Goal: Information Seeking & Learning: Learn about a topic

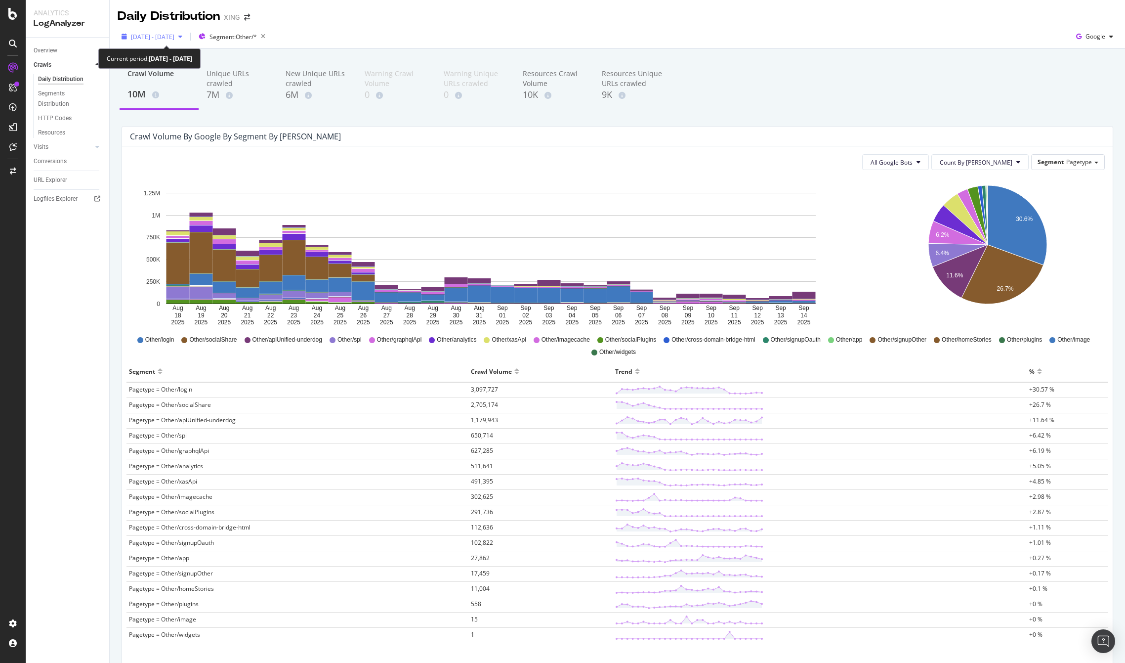
click at [174, 37] on span "[DATE] - [DATE]" at bounding box center [152, 37] width 43 height 8
click at [359, 374] on div "Segment" at bounding box center [297, 371] width 337 height 16
click at [171, 35] on span "[DATE] - [DATE]" at bounding box center [152, 37] width 43 height 8
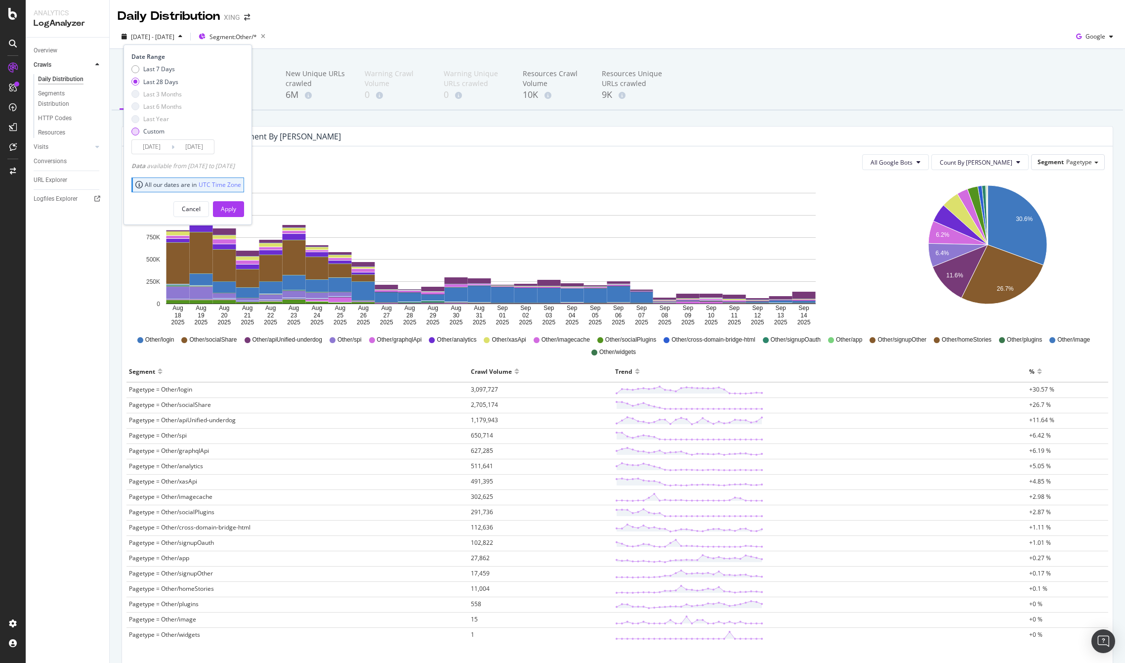
click at [146, 132] on div "Custom" at bounding box center [153, 131] width 21 height 8
click at [152, 145] on input "[DATE]" at bounding box center [152, 147] width 40 height 14
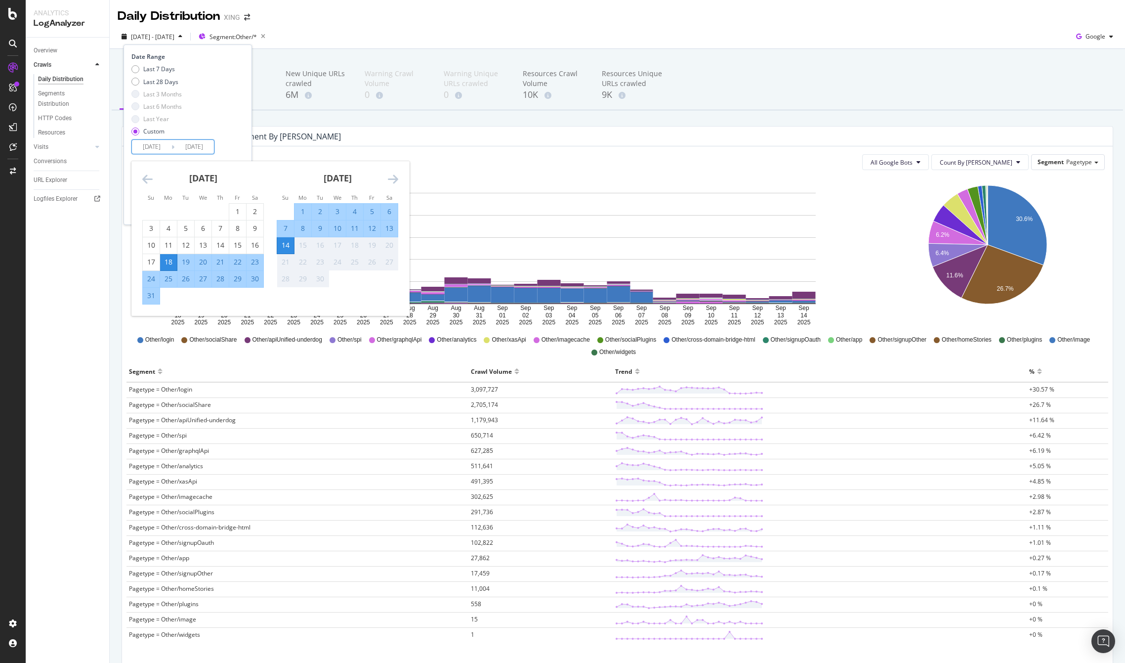
click at [208, 356] on div "Other/login Other/socialShare Other/apiUnified-underdog Other/spi Other/graphql…" at bounding box center [618, 345] width 980 height 22
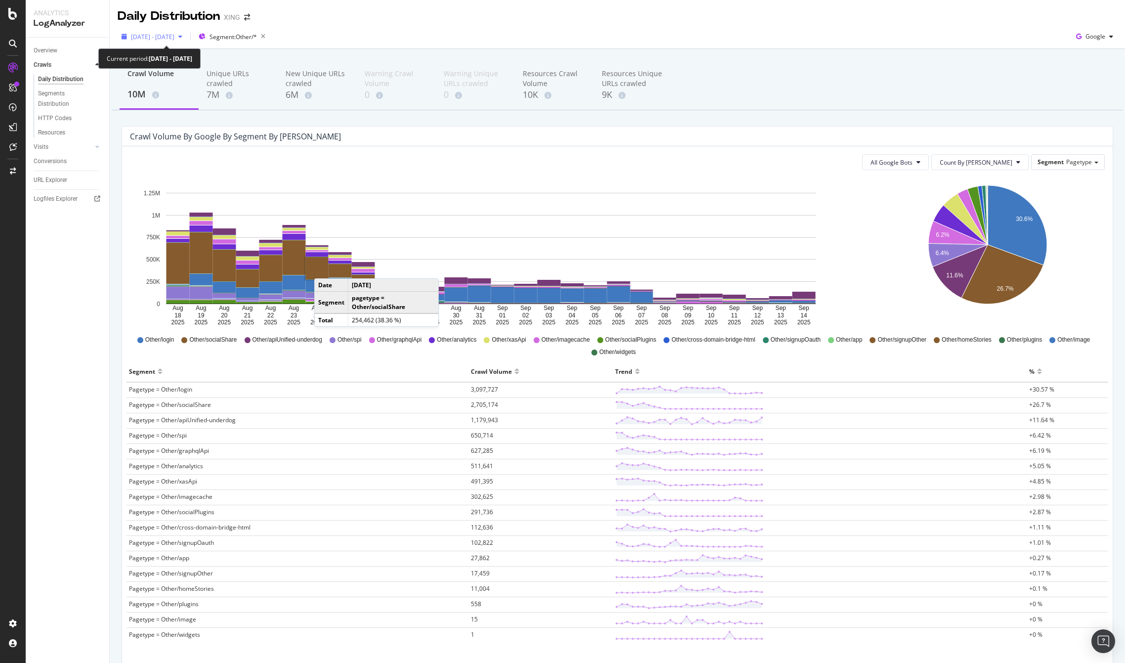
click at [186, 42] on div "[DATE] - [DATE]" at bounding box center [152, 36] width 69 height 15
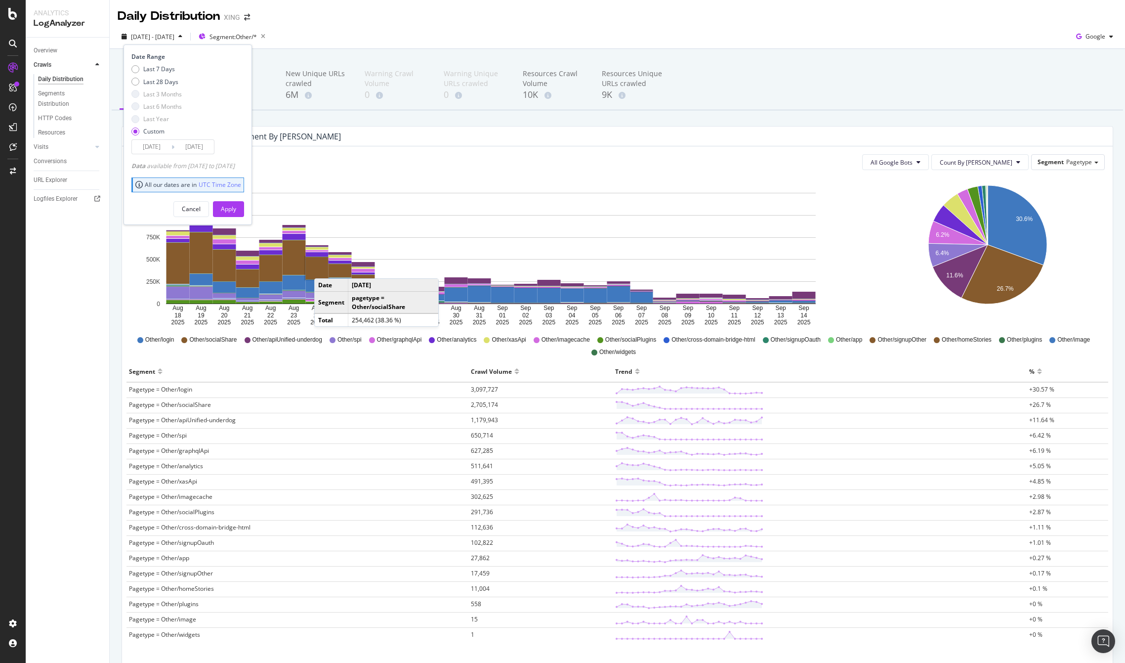
click at [153, 148] on input "[DATE]" at bounding box center [152, 147] width 40 height 14
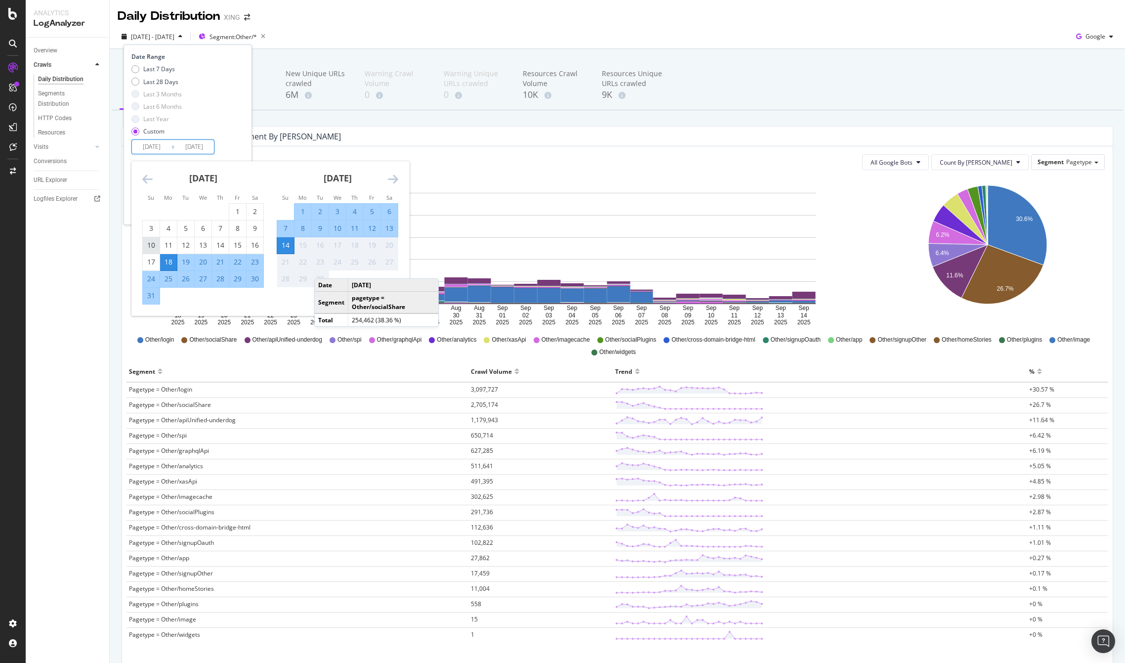
click at [151, 245] on div "10" at bounding box center [151, 245] width 17 height 10
type input "[DATE]"
click at [257, 260] on div "23" at bounding box center [255, 262] width 17 height 10
type input "[DATE]"
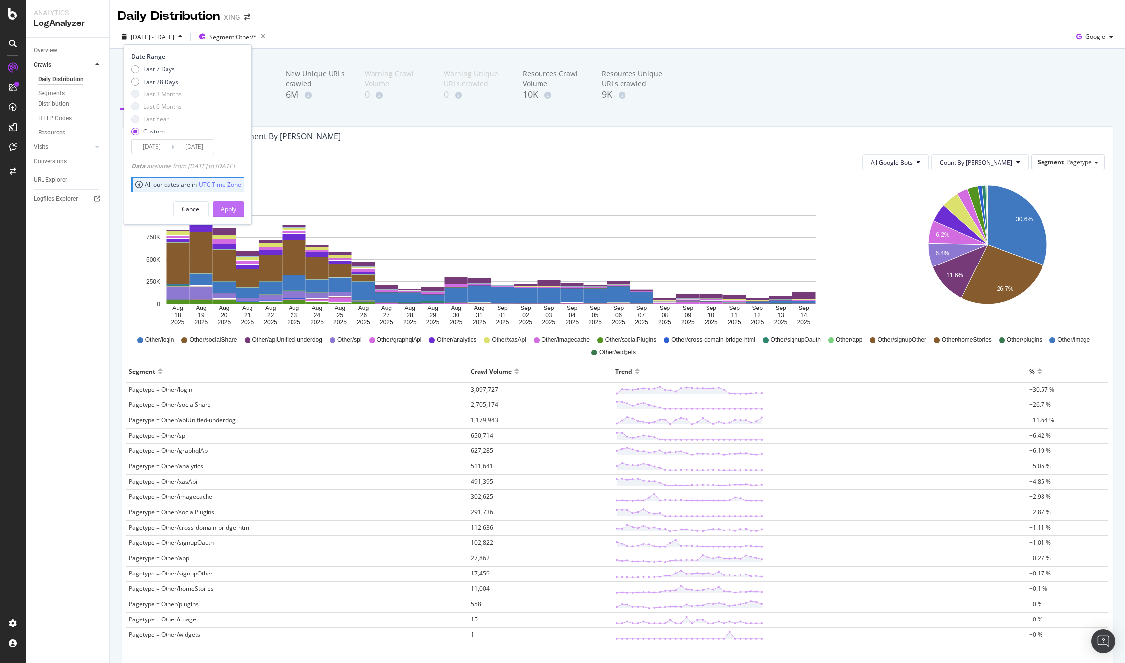
click at [236, 207] on div "Apply" at bounding box center [228, 209] width 15 height 8
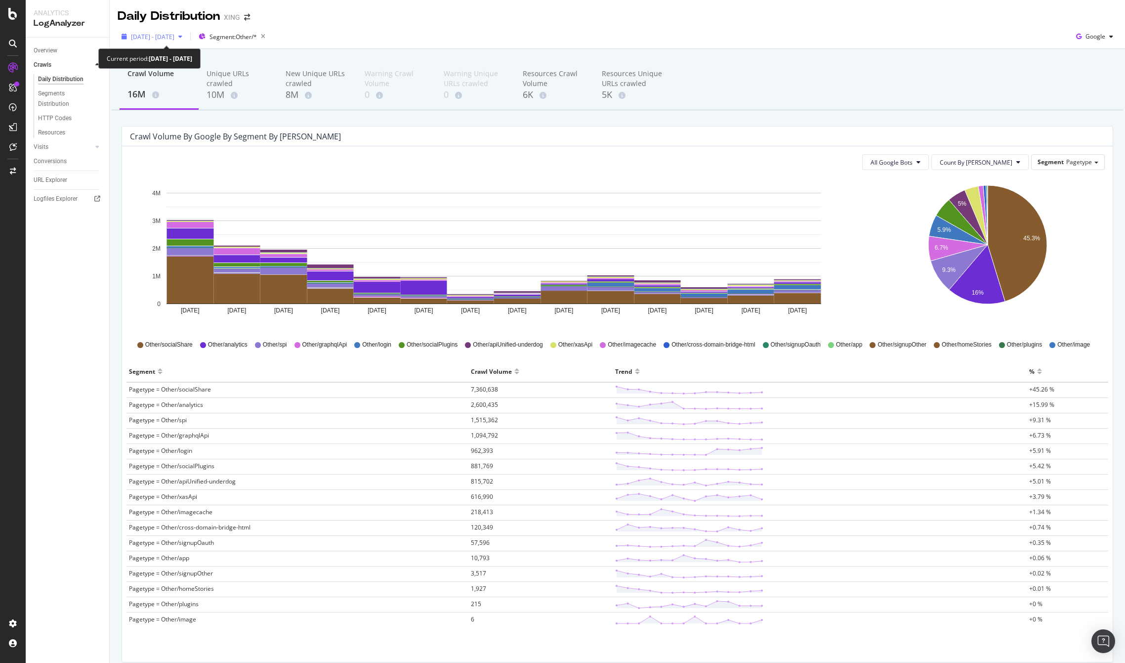
click at [174, 37] on span "[DATE] - [DATE]" at bounding box center [152, 37] width 43 height 8
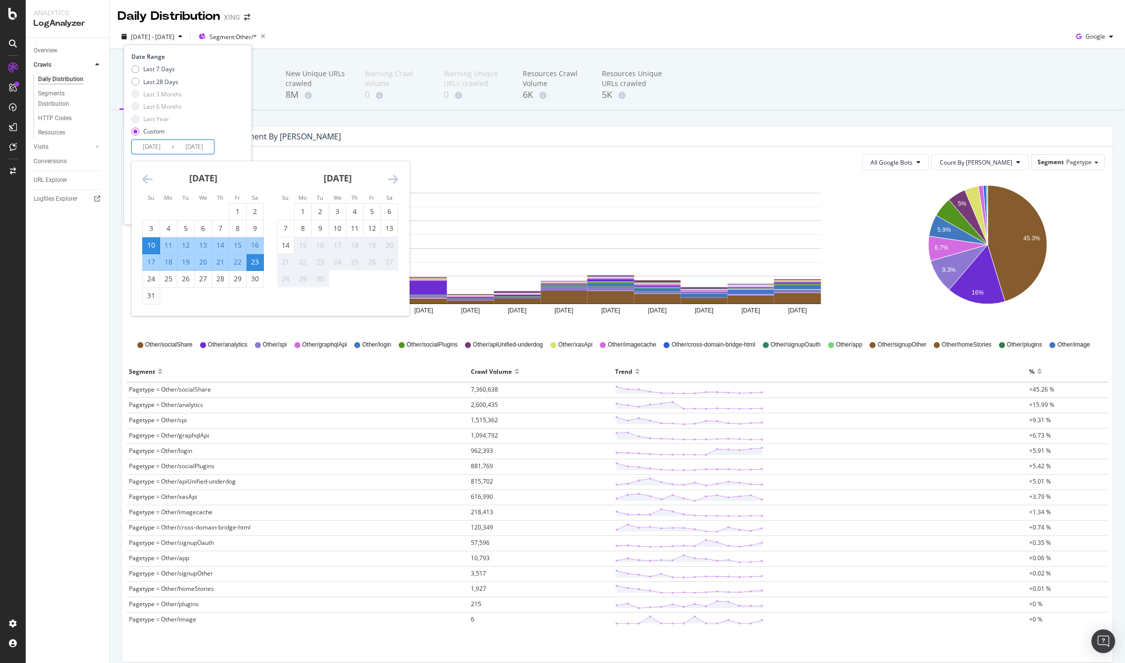
click at [153, 145] on input "[DATE]" at bounding box center [152, 147] width 40 height 14
click at [154, 226] on div "3" at bounding box center [151, 228] width 17 height 10
type input "[DATE]"
click at [391, 228] on div "13" at bounding box center [389, 228] width 17 height 10
type input "[DATE]"
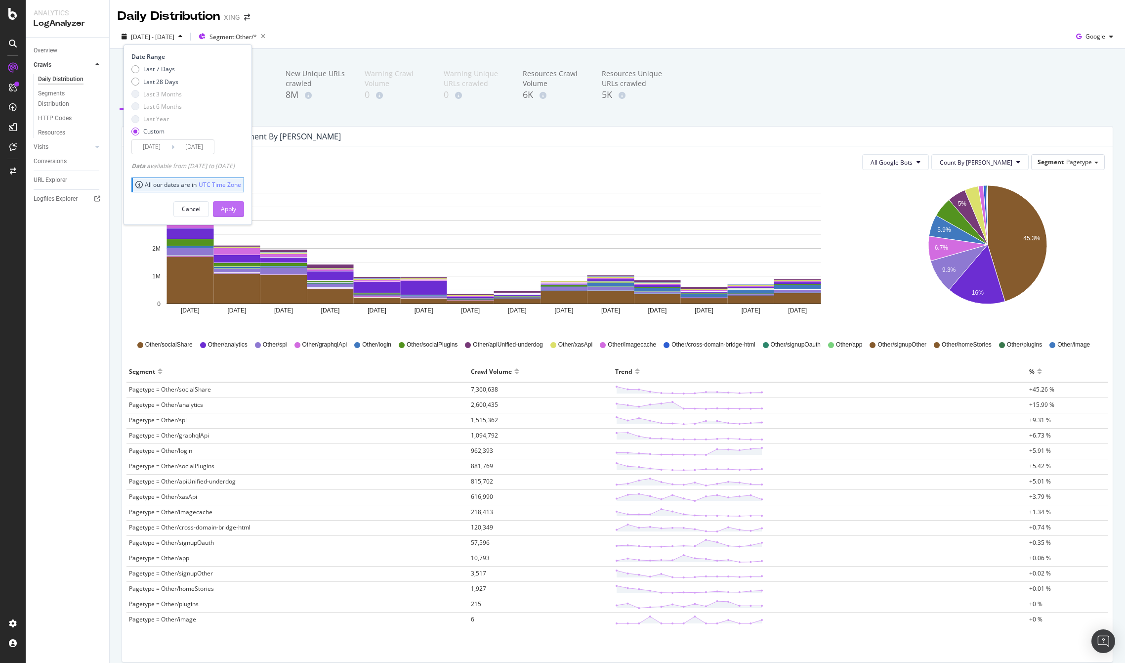
click at [236, 207] on div "Apply" at bounding box center [228, 209] width 15 height 8
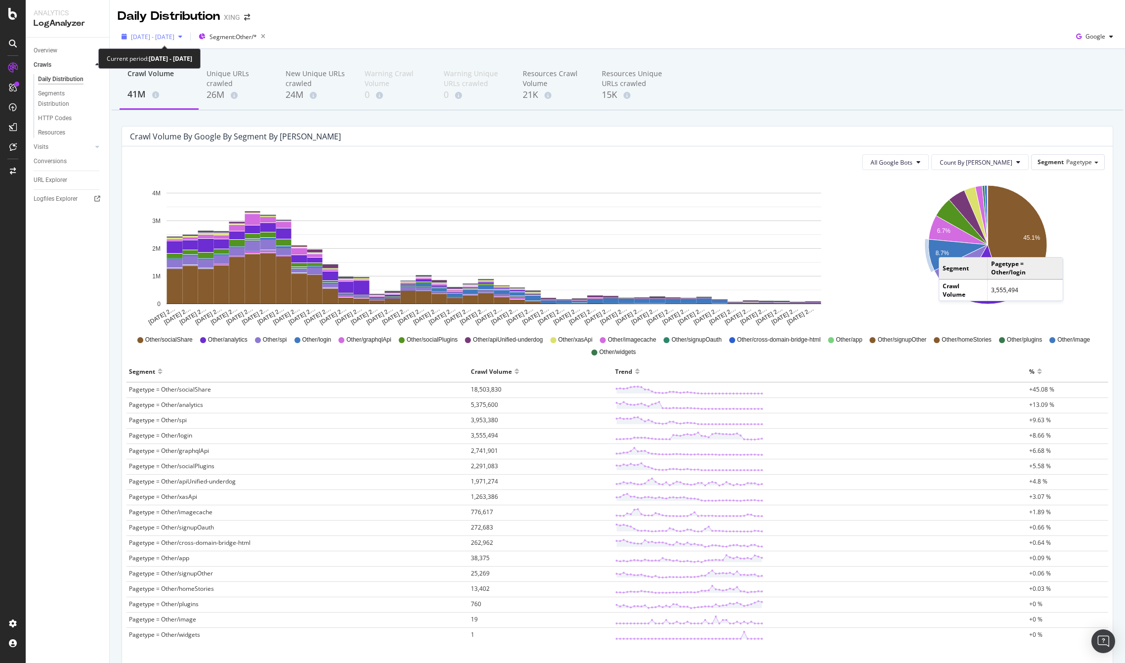
click at [167, 36] on span "[DATE] - [DATE]" at bounding box center [152, 37] width 43 height 8
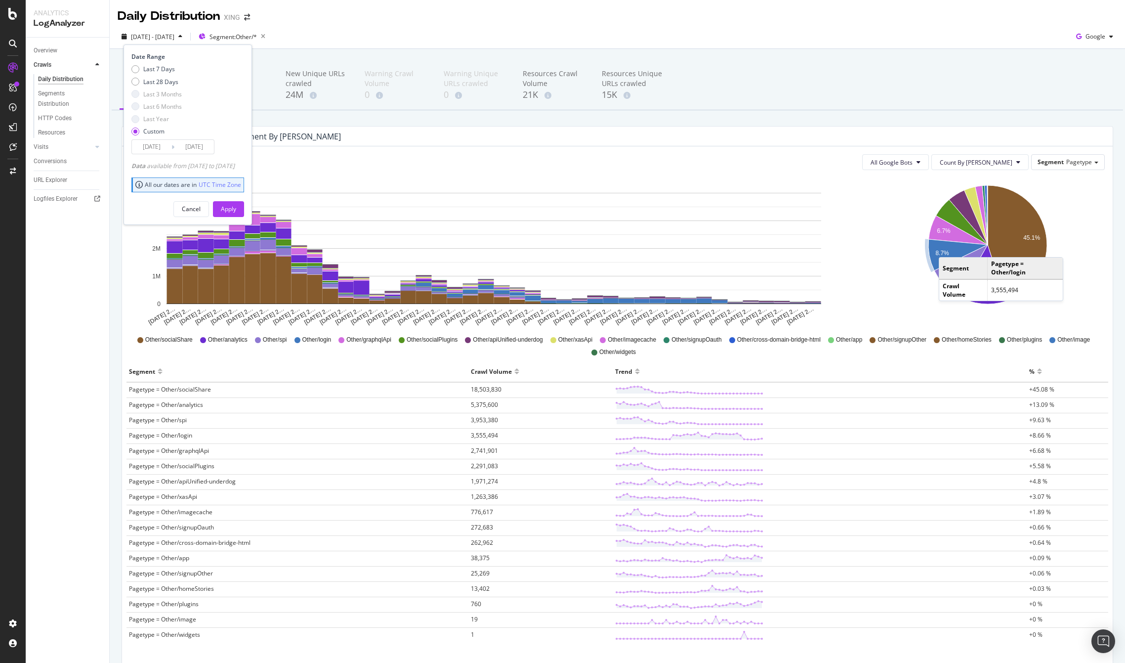
click at [180, 150] on input "[DATE]" at bounding box center [194, 147] width 40 height 14
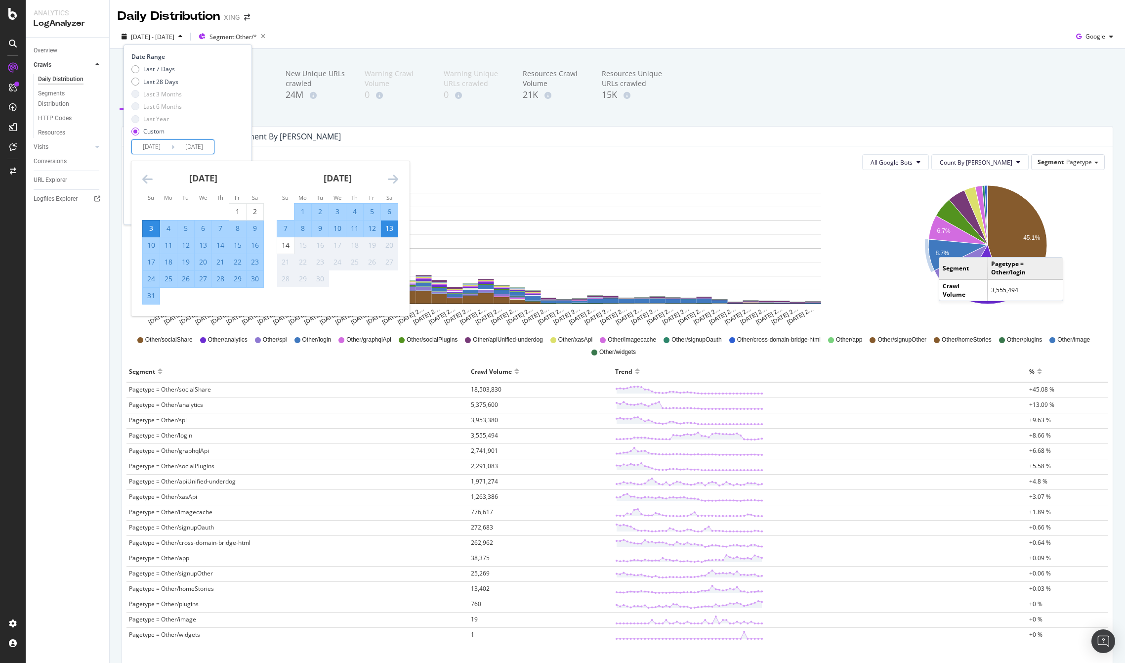
click at [332, 377] on div "Segment" at bounding box center [297, 371] width 337 height 16
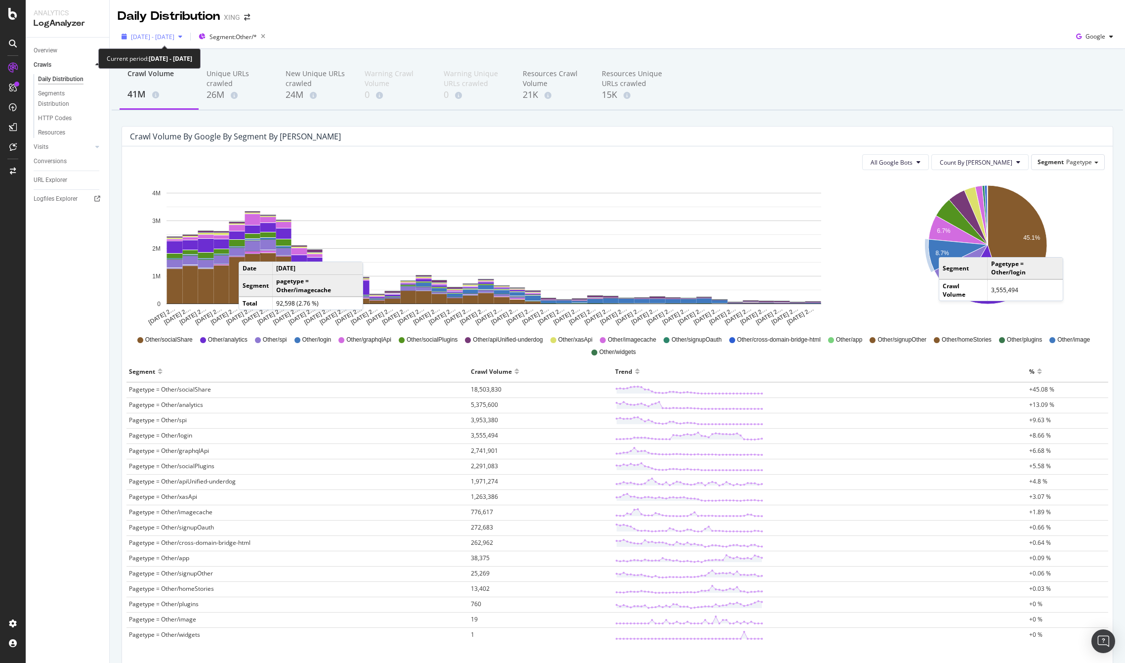
click at [170, 38] on span "[DATE] - [DATE]" at bounding box center [152, 37] width 43 height 8
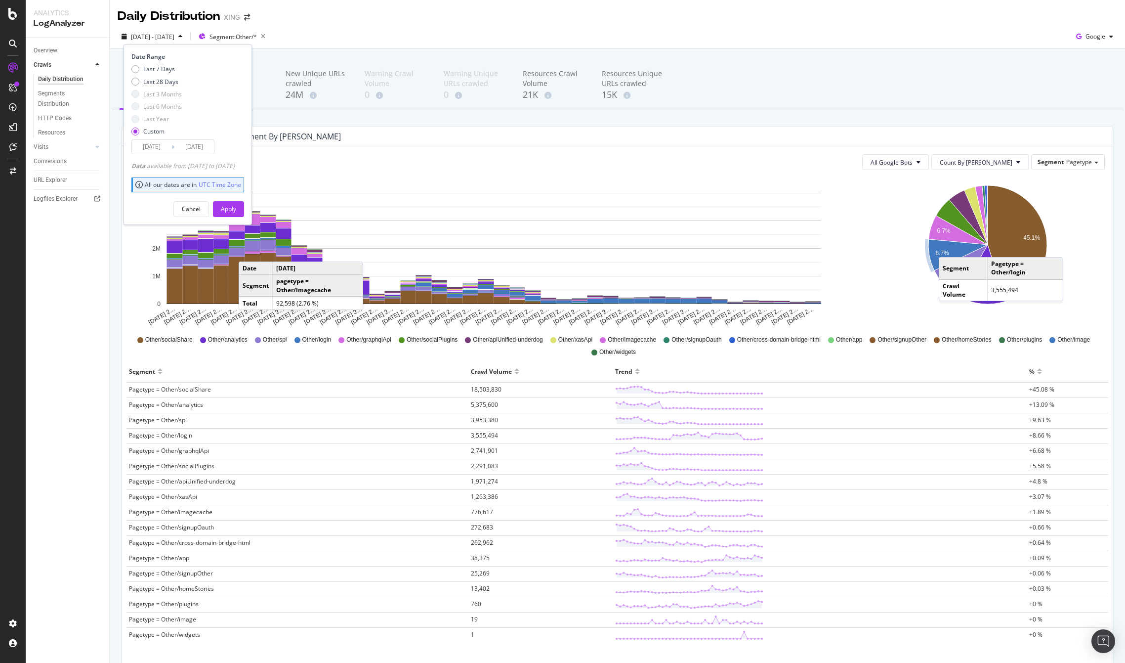
click at [179, 144] on input "[DATE]" at bounding box center [194, 147] width 40 height 14
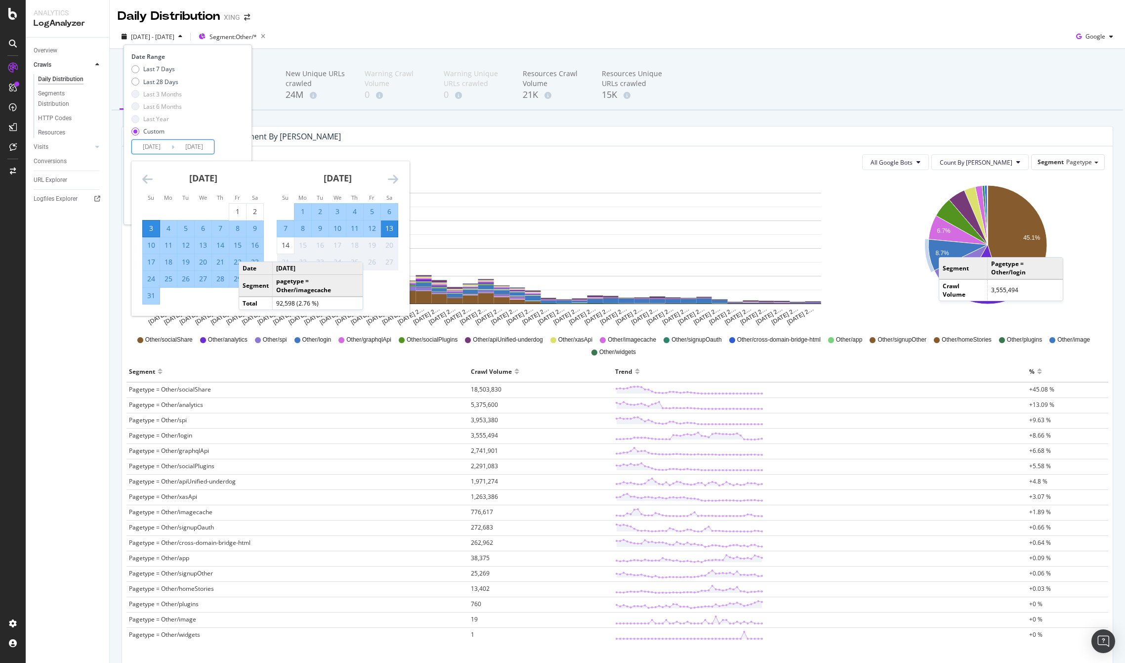
click at [255, 257] on div "23" at bounding box center [255, 262] width 17 height 10
type input "[DATE]"
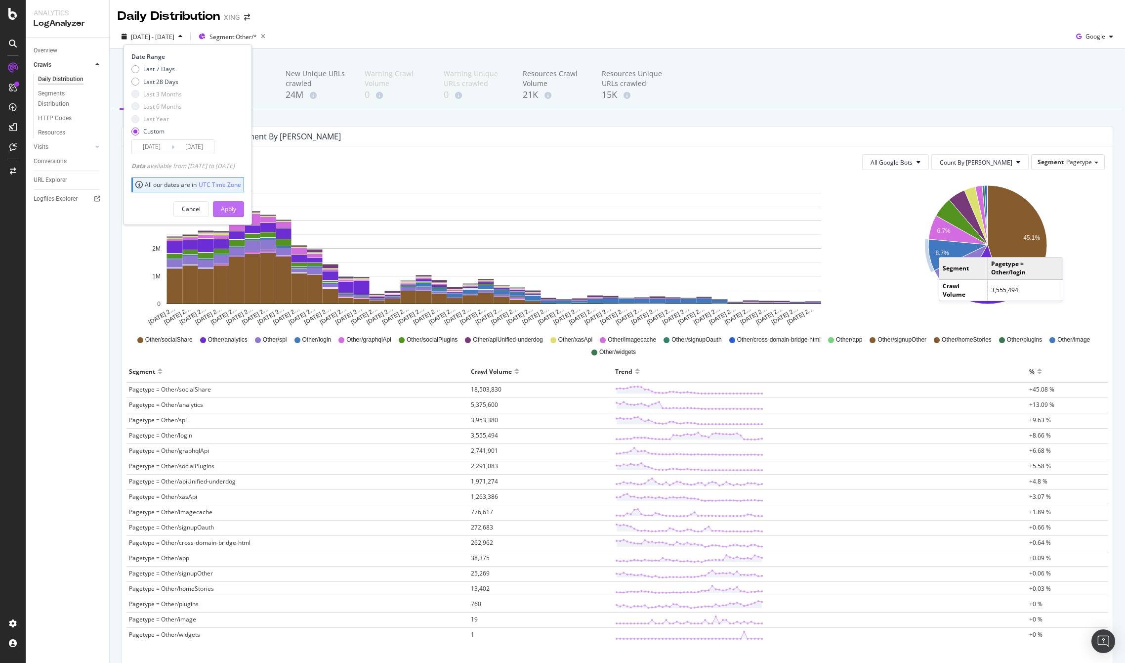
click at [236, 207] on div "Apply" at bounding box center [228, 209] width 15 height 8
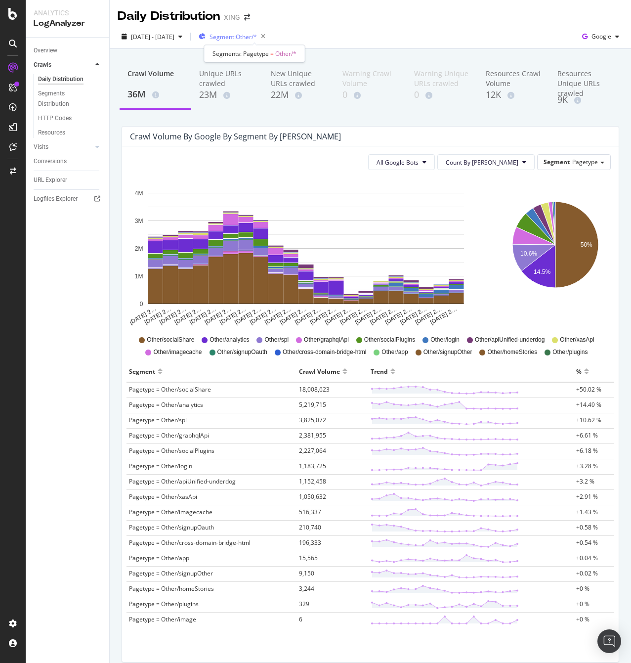
click at [244, 36] on span "Segment: Other/*" at bounding box center [233, 37] width 47 height 8
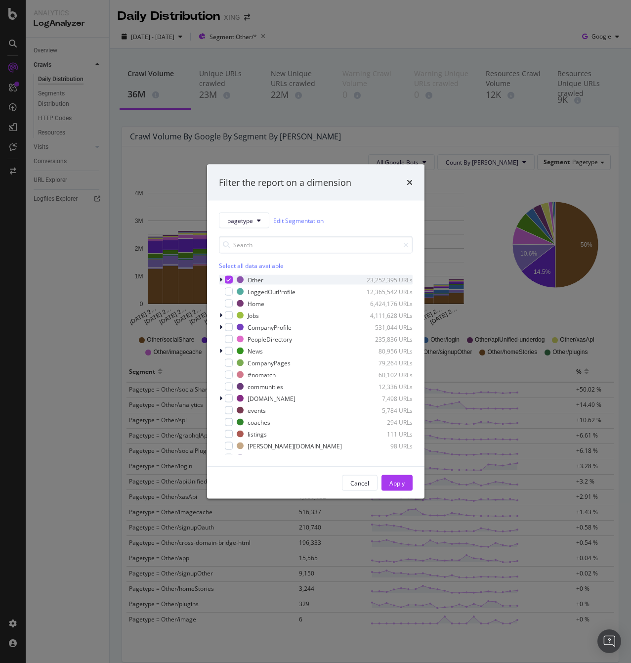
click at [228, 278] on icon "modal" at bounding box center [228, 279] width 4 height 5
click at [399, 486] on div "Apply" at bounding box center [396, 482] width 15 height 8
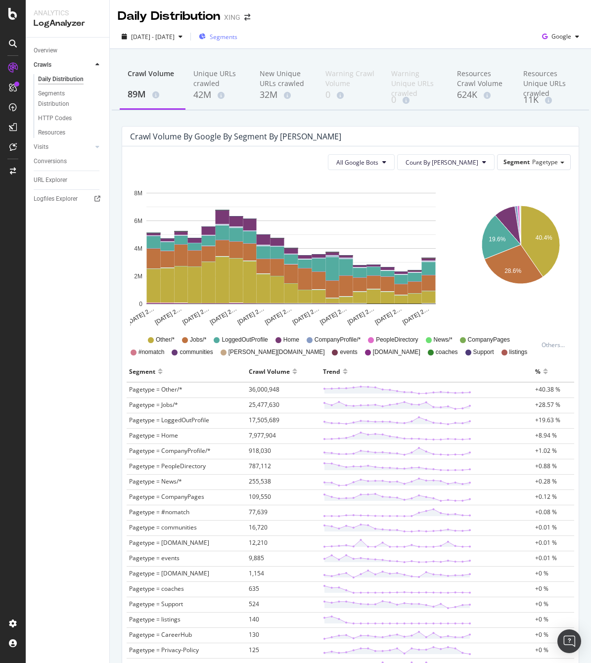
click at [237, 34] on span "Segments" at bounding box center [224, 37] width 28 height 8
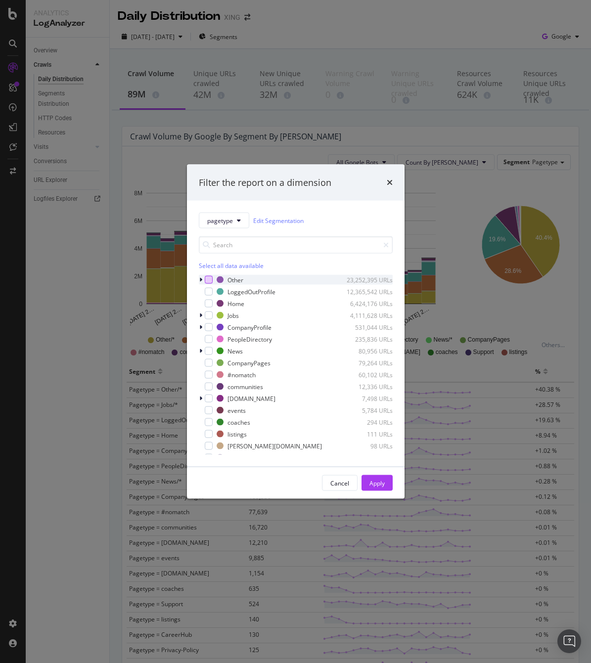
click at [207, 280] on div "modal" at bounding box center [209, 280] width 8 height 8
click at [381, 482] on div "Apply" at bounding box center [376, 482] width 15 height 8
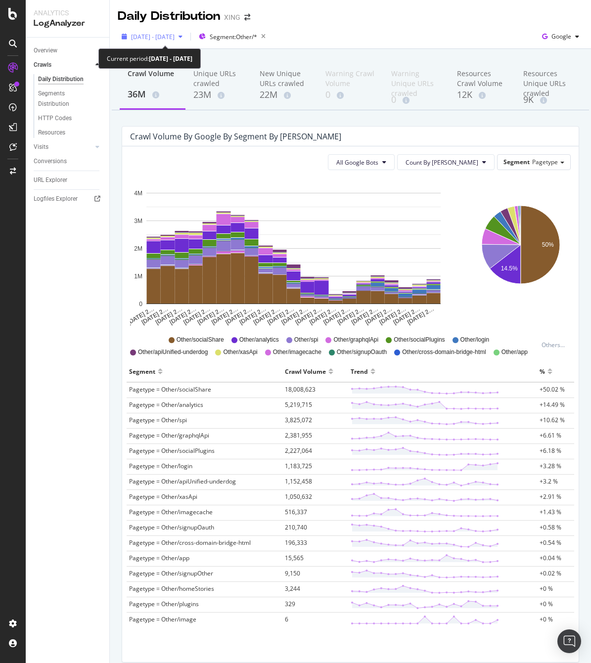
click at [164, 33] on span "[DATE] - [DATE]" at bounding box center [152, 37] width 43 height 8
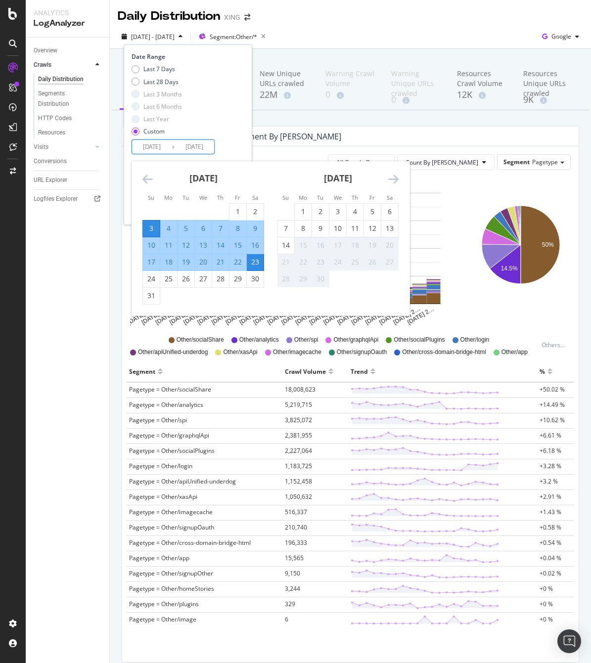
click at [164, 145] on input "[DATE]" at bounding box center [152, 147] width 40 height 14
click at [149, 276] on div "24" at bounding box center [151, 279] width 17 height 10
type input "[DATE]"
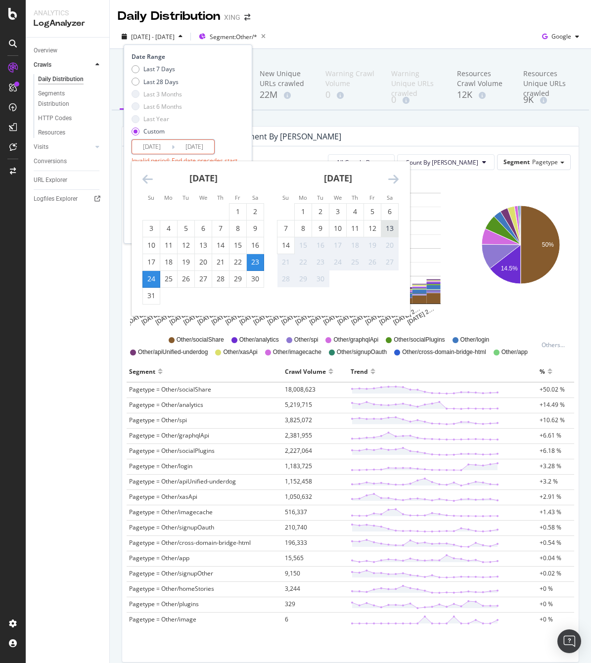
click at [391, 230] on div "13" at bounding box center [389, 228] width 17 height 10
type input "[DATE]"
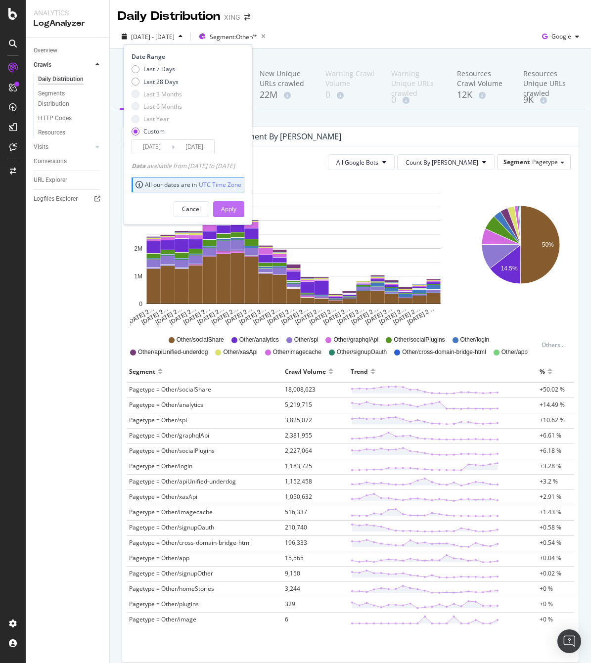
click at [236, 204] on div "Apply" at bounding box center [228, 209] width 15 height 15
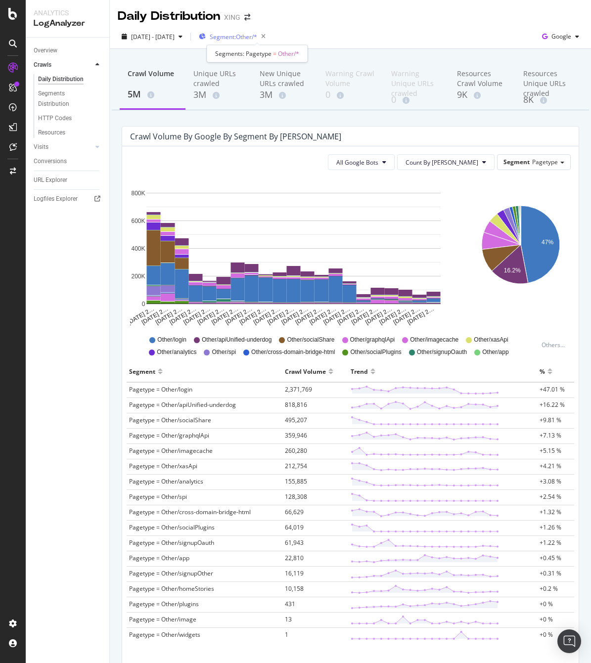
click at [257, 39] on span "Segment: Other/*" at bounding box center [233, 37] width 47 height 8
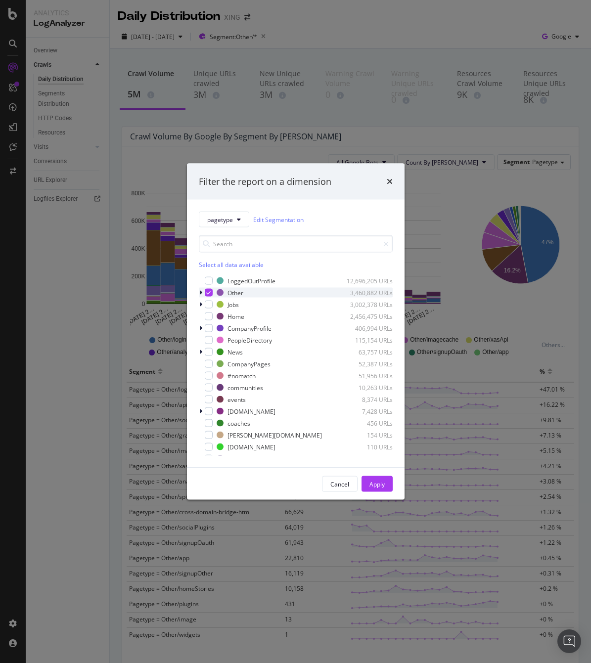
click at [210, 292] on icon "modal" at bounding box center [208, 292] width 4 height 5
click at [377, 479] on div "Apply" at bounding box center [376, 483] width 15 height 8
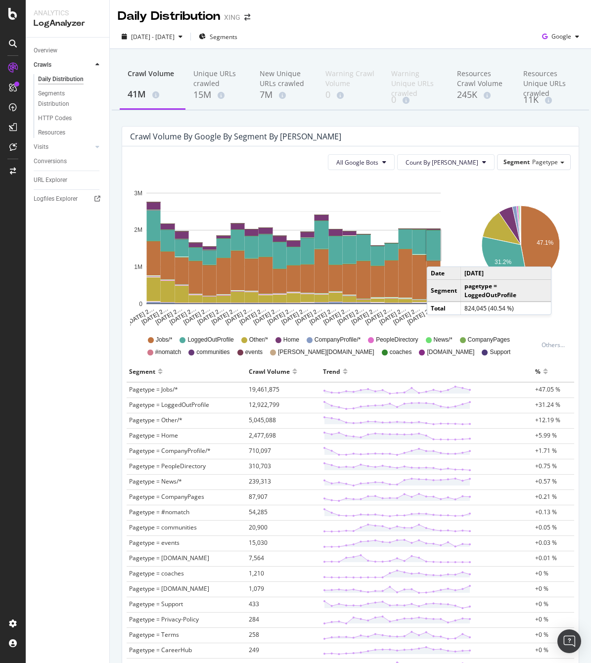
click at [531, 183] on icon "47.1% 31.2%" at bounding box center [520, 252] width 97 height 148
click at [579, 270] on div "Crawl Volume 41M Unique URLs crawled 15M New Unique URLs crawled 7M Warning Cra…" at bounding box center [350, 424] width 481 height 750
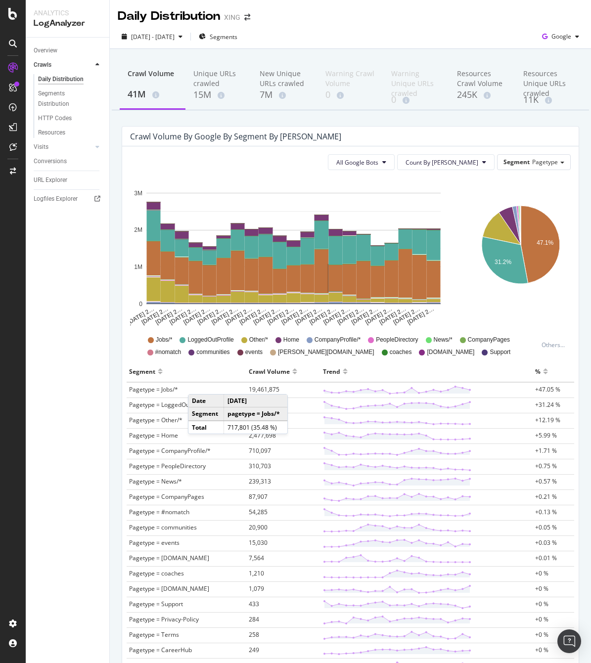
click at [99, 337] on div "Overview Crawls Daily Distribution Segments Distribution HTTP Codes Resources V…" at bounding box center [68, 350] width 84 height 625
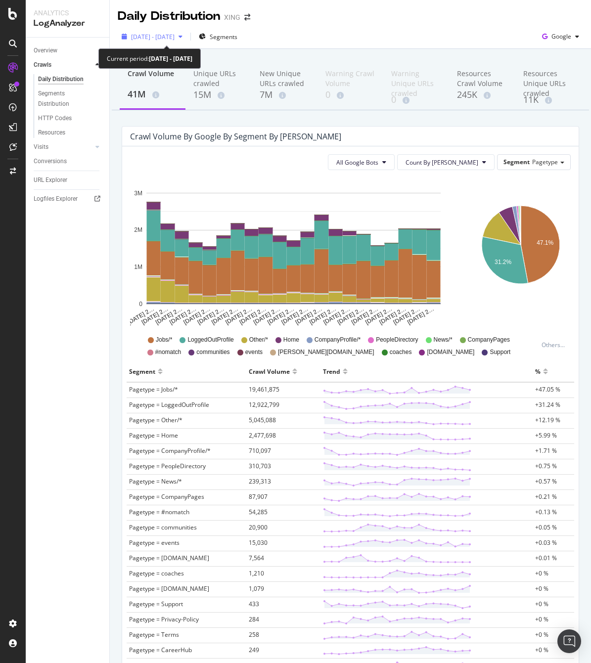
click at [171, 38] on span "[DATE] - [DATE]" at bounding box center [152, 37] width 43 height 8
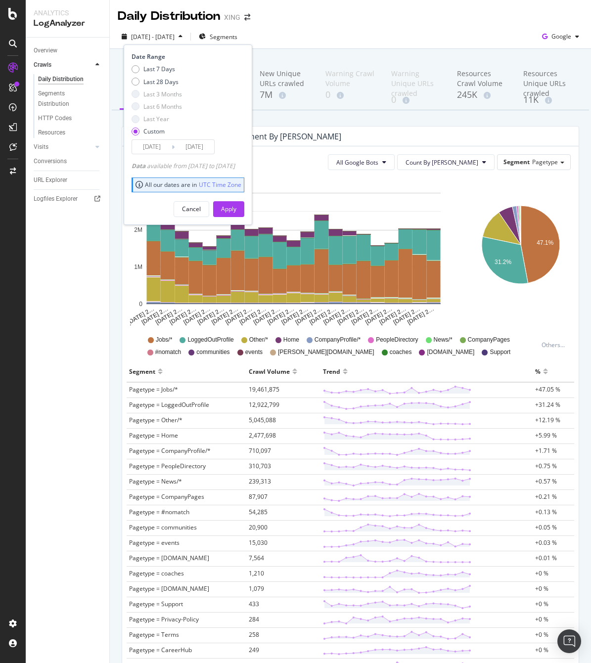
click at [170, 136] on div "Last 7 Days Last 28 Days Last 3 Months Last 6 Months Last Year Custom" at bounding box center [156, 102] width 50 height 75
click at [153, 147] on input "[DATE]" at bounding box center [152, 147] width 40 height 14
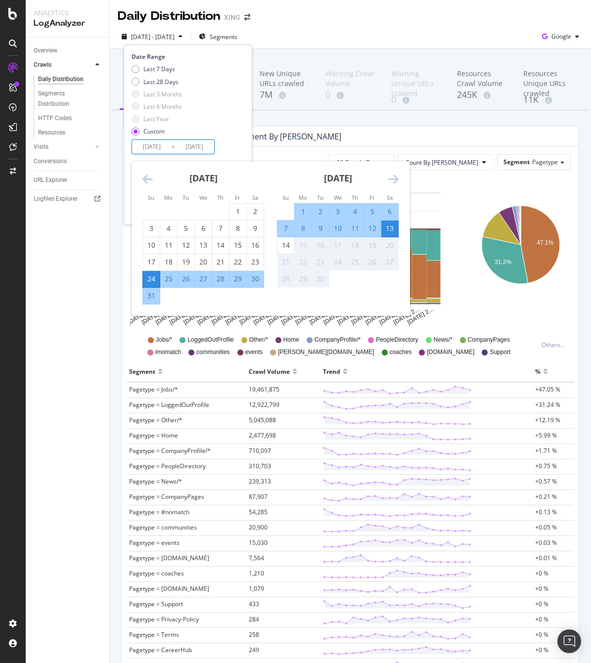
click at [76, 305] on div "Overview Crawls Daily Distribution Segments Distribution HTTP Codes Resources V…" at bounding box center [68, 350] width 84 height 625
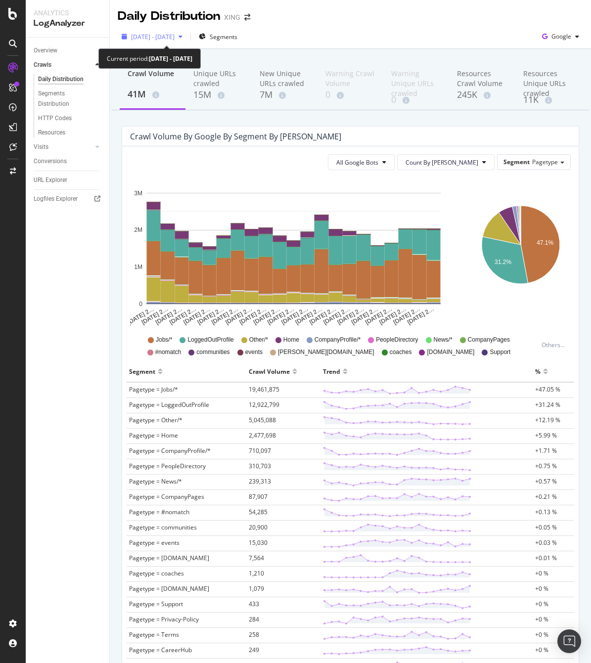
click at [174, 39] on span "[DATE] - [DATE]" at bounding box center [152, 37] width 43 height 8
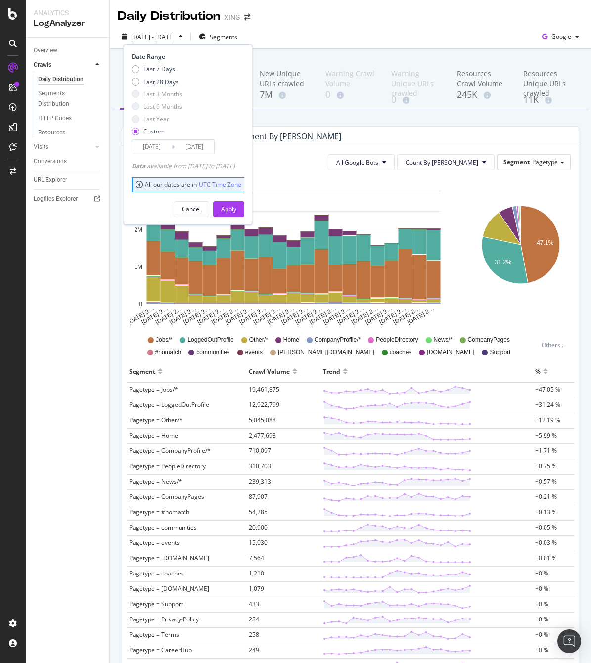
click at [172, 149] on icon at bounding box center [173, 146] width 3 height 9
click at [160, 145] on input "[DATE]" at bounding box center [152, 147] width 40 height 14
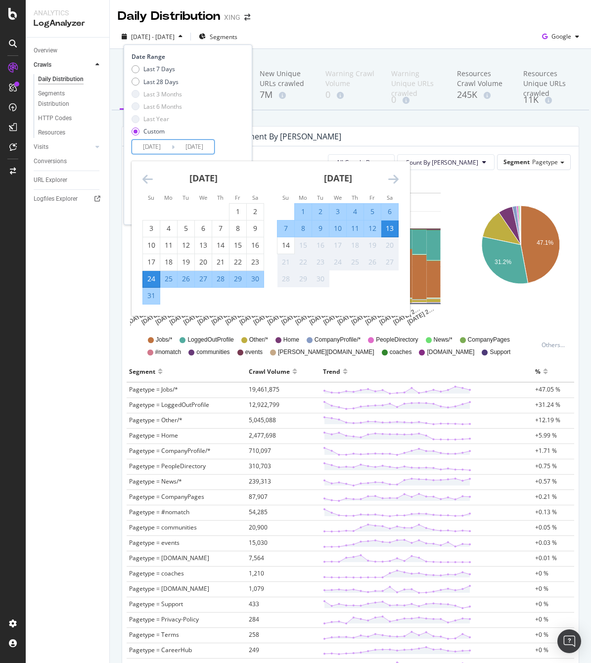
click at [203, 277] on div "27" at bounding box center [203, 279] width 17 height 10
type input "[DATE]"
click at [242, 102] on div "Last 7 Days Last 28 Days Last 3 Months Last 6 Months Last Year Custom" at bounding box center [186, 102] width 110 height 75
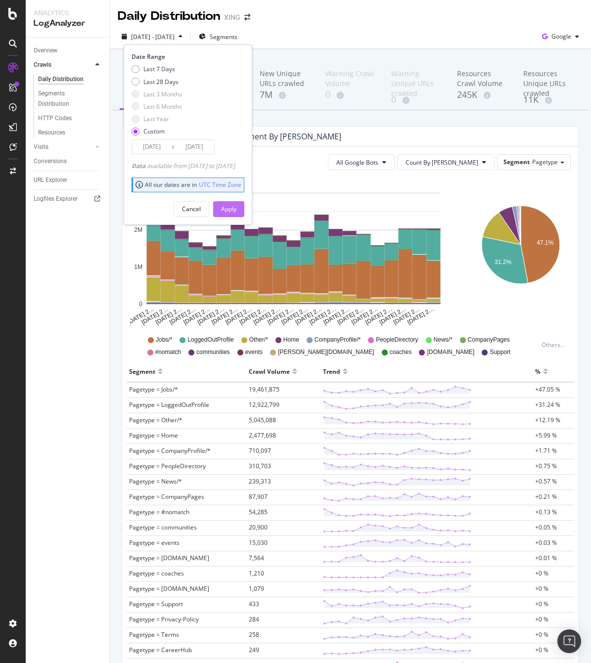
click at [236, 209] on div "Apply" at bounding box center [228, 209] width 15 height 8
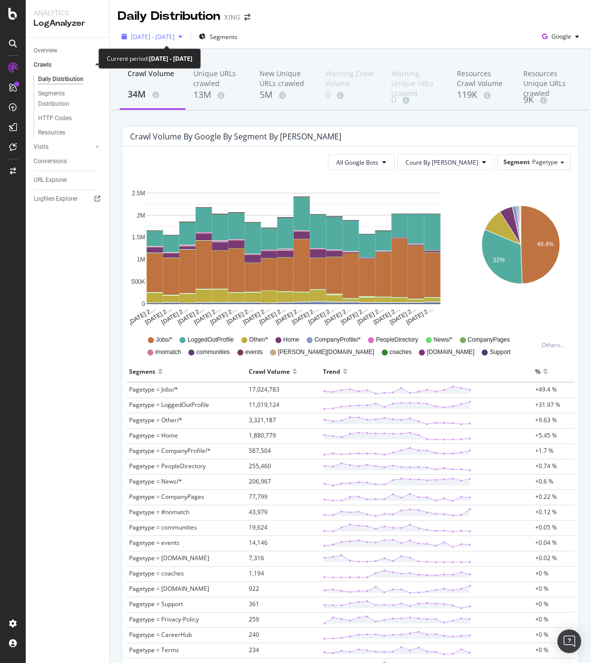
click at [159, 38] on span "[DATE] - [DATE]" at bounding box center [152, 37] width 43 height 8
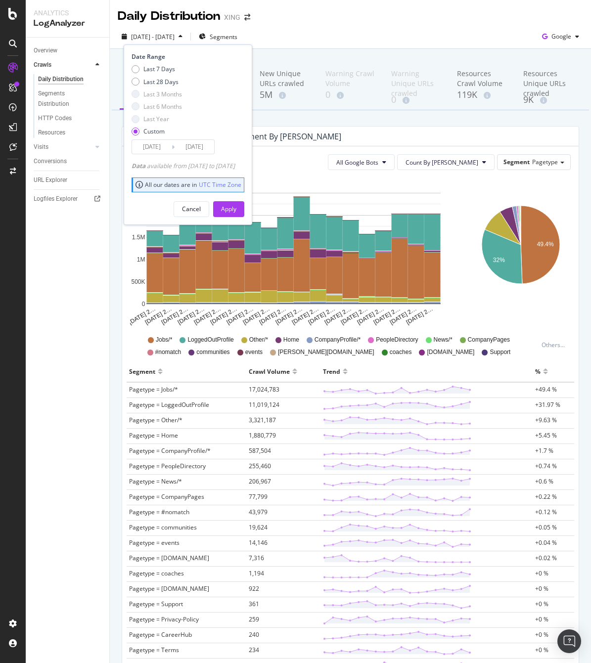
click at [166, 146] on input "[DATE]" at bounding box center [152, 147] width 40 height 14
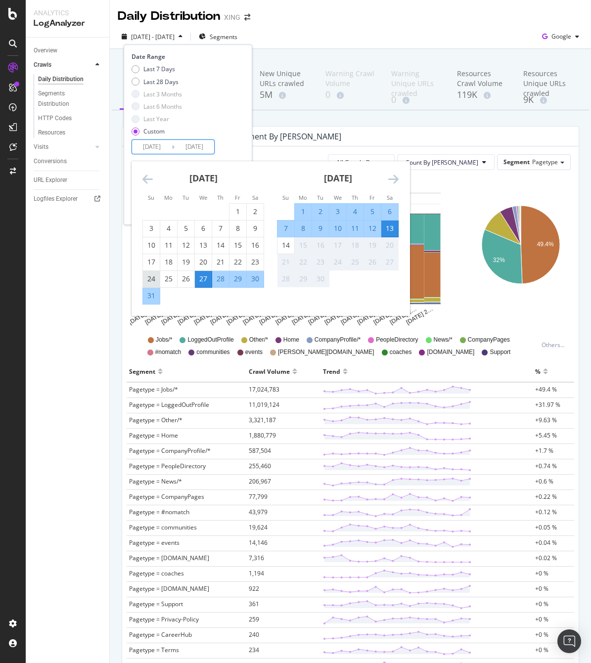
click at [151, 276] on div "24" at bounding box center [151, 279] width 17 height 10
type input "[DATE]"
click at [389, 227] on div "13" at bounding box center [389, 228] width 17 height 10
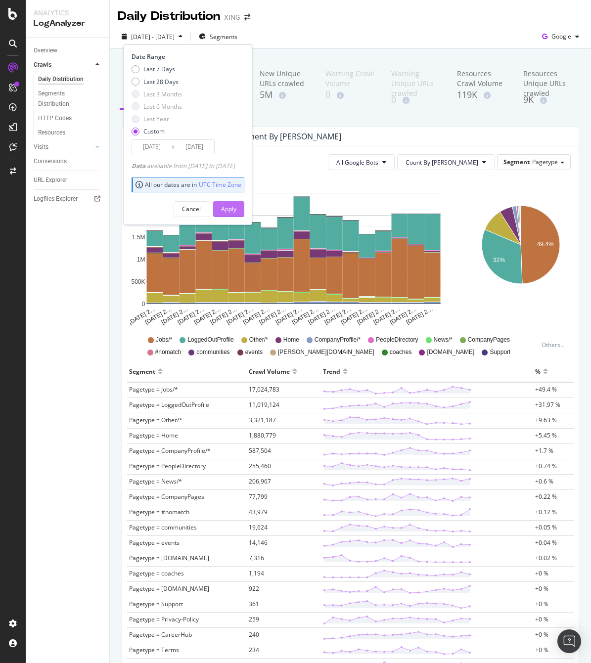
click at [236, 205] on div "Apply" at bounding box center [228, 209] width 15 height 8
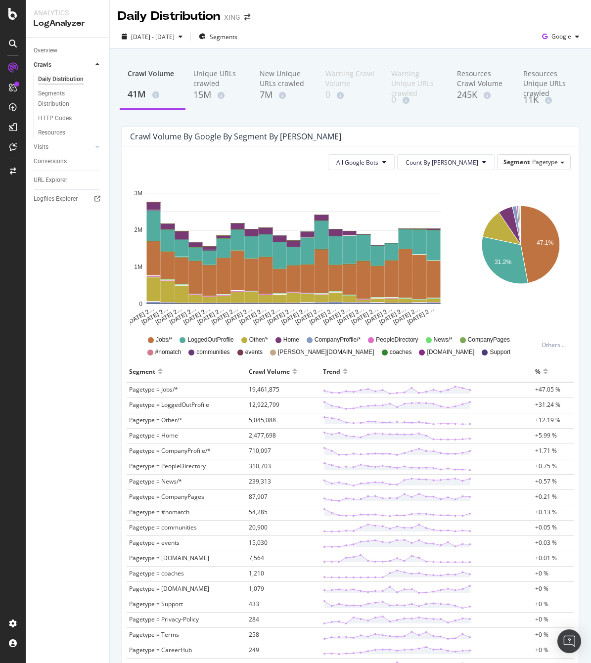
click at [473, 15] on div "Daily Distribution XING" at bounding box center [350, 12] width 481 height 25
click at [172, 38] on span "[DATE] - [DATE]" at bounding box center [152, 37] width 43 height 8
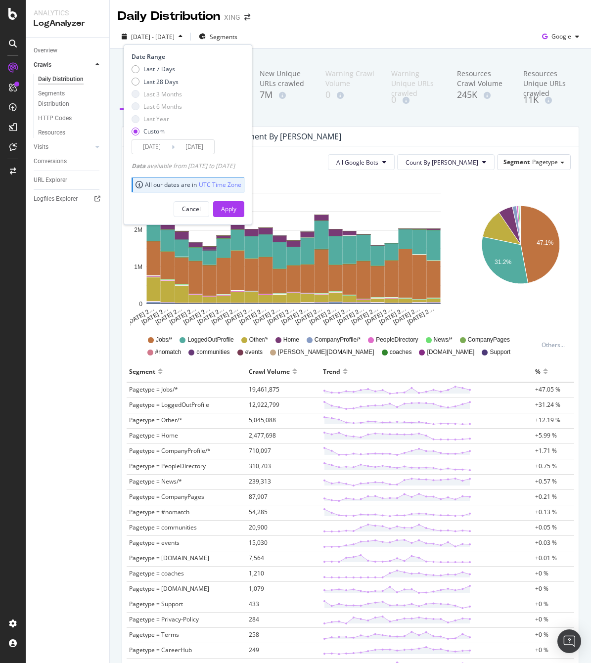
click at [156, 141] on input "[DATE]" at bounding box center [152, 147] width 40 height 14
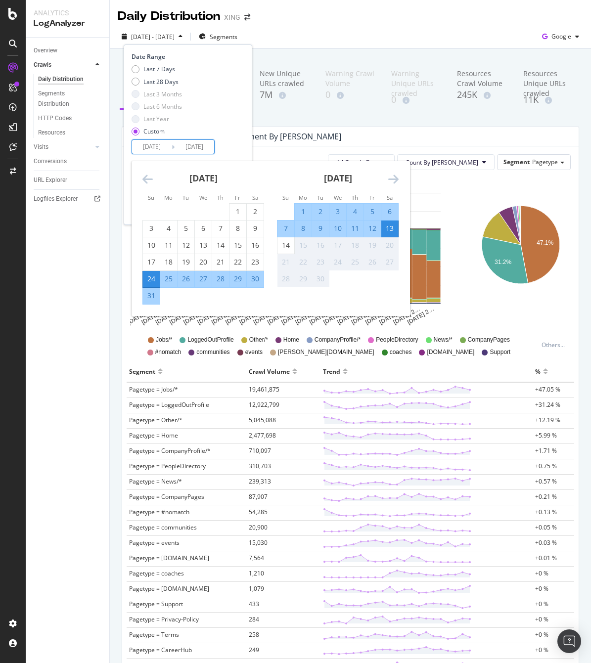
click at [171, 277] on div "25" at bounding box center [168, 279] width 17 height 10
click at [152, 230] on div "3" at bounding box center [151, 228] width 17 height 10
type input "[DATE]"
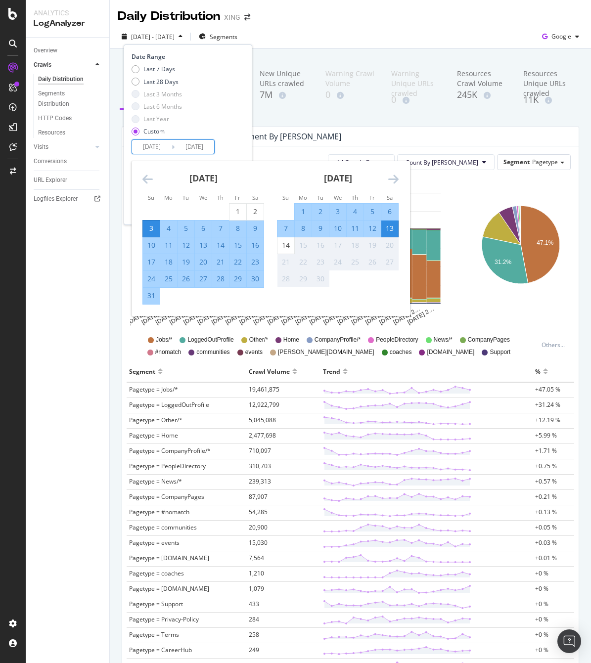
click at [237, 114] on div "Last 7 Days Last 28 Days Last 3 Months Last 6 Months Last Year Custom" at bounding box center [186, 102] width 110 height 75
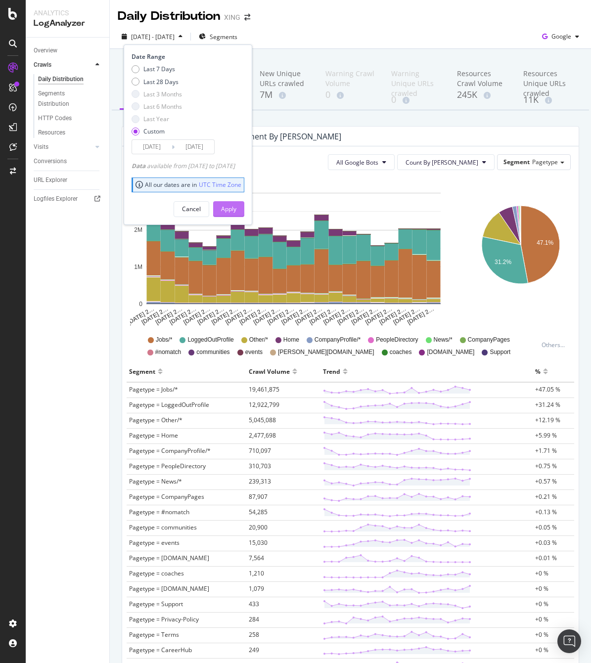
click at [236, 208] on div "Apply" at bounding box center [228, 209] width 15 height 8
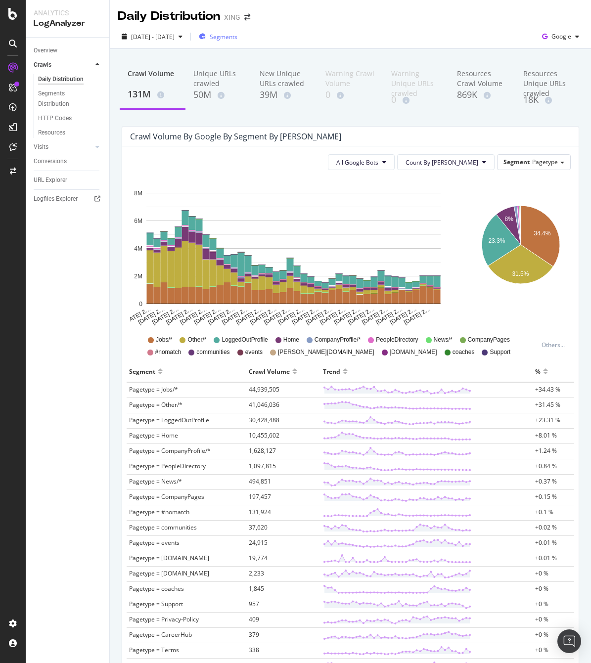
click at [237, 35] on span "Segments" at bounding box center [224, 37] width 28 height 8
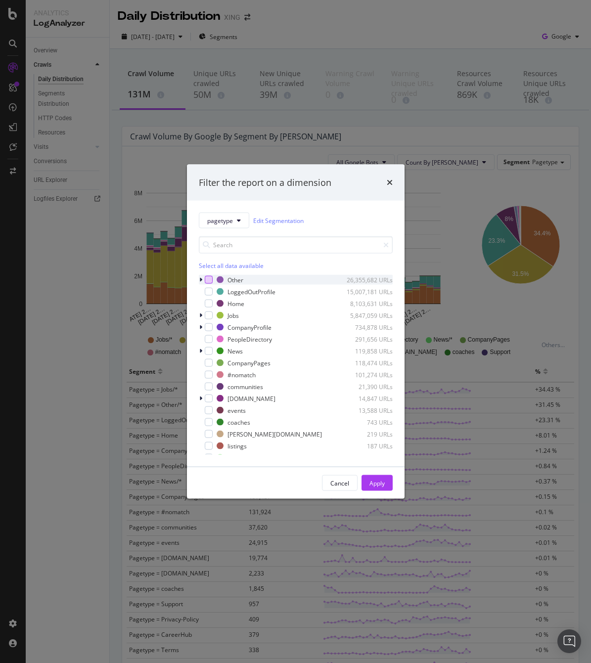
click at [209, 280] on div "modal" at bounding box center [209, 280] width 8 height 8
click at [384, 480] on button "Apply" at bounding box center [376, 483] width 31 height 16
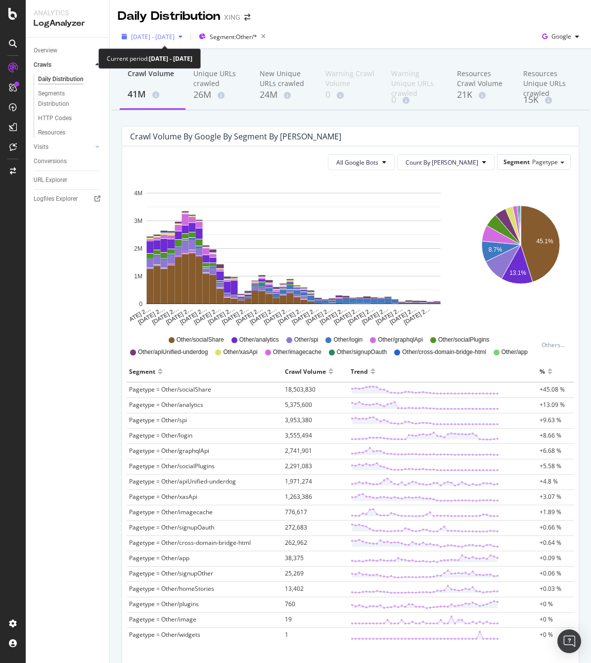
click at [174, 34] on span "[DATE] - [DATE]" at bounding box center [152, 37] width 43 height 8
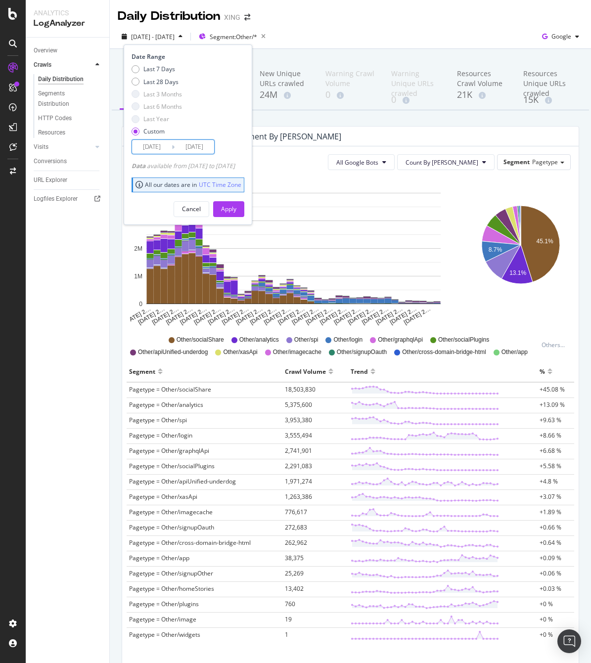
click at [159, 149] on input "[DATE]" at bounding box center [152, 147] width 40 height 14
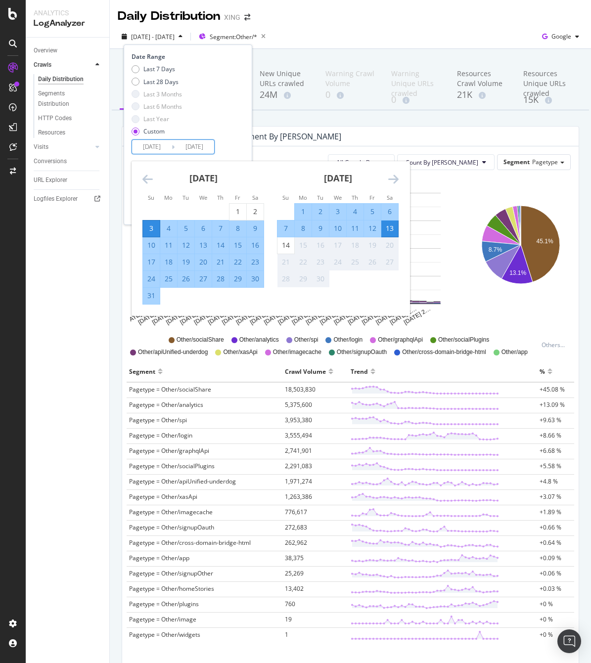
click at [153, 227] on div "3" at bounding box center [151, 228] width 17 height 10
click at [169, 275] on div "25" at bounding box center [168, 279] width 17 height 10
type input "[DATE]"
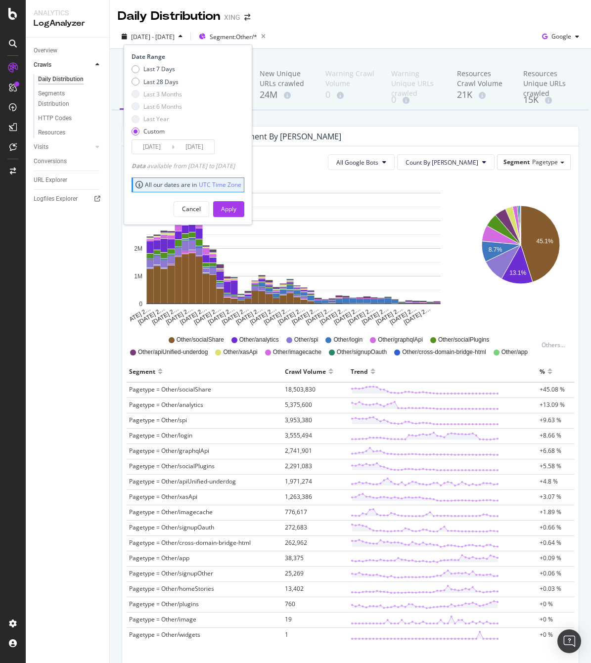
click at [150, 150] on input "[DATE]" at bounding box center [152, 147] width 40 height 14
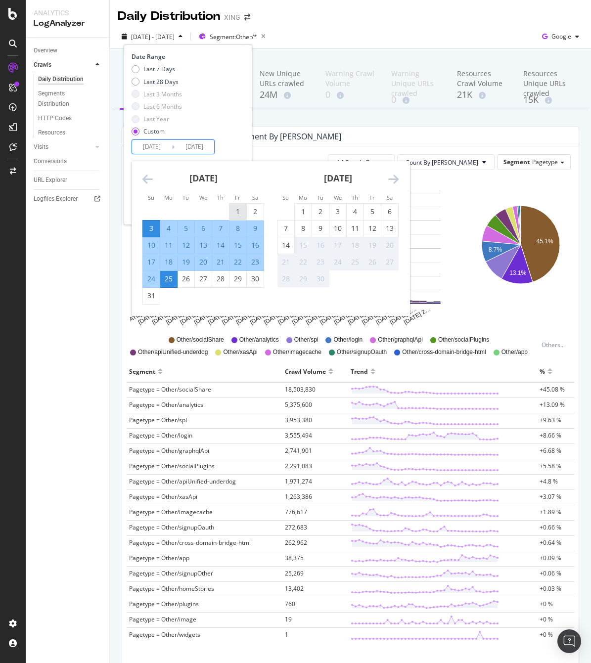
click at [236, 212] on div "1" at bounding box center [237, 212] width 17 height 10
type input "[DATE]"
click at [97, 268] on div "Overview Crawls Daily Distribution Segments Distribution HTTP Codes Resources V…" at bounding box center [68, 350] width 84 height 625
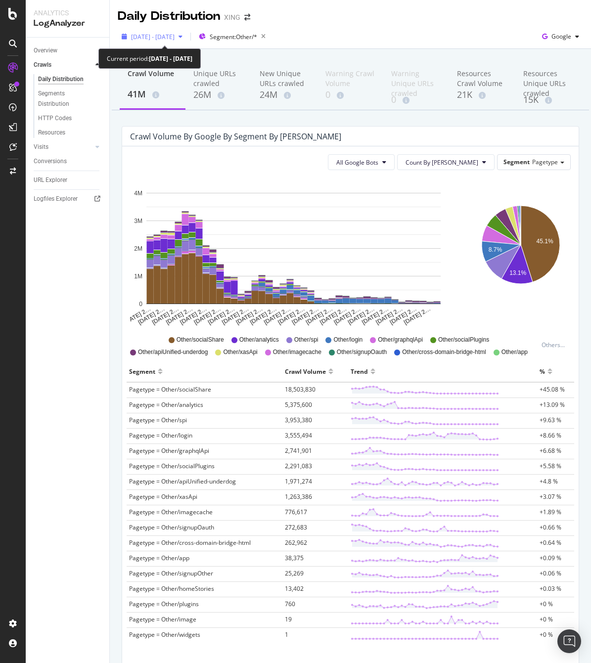
click at [167, 39] on span "[DATE] - [DATE]" at bounding box center [152, 37] width 43 height 8
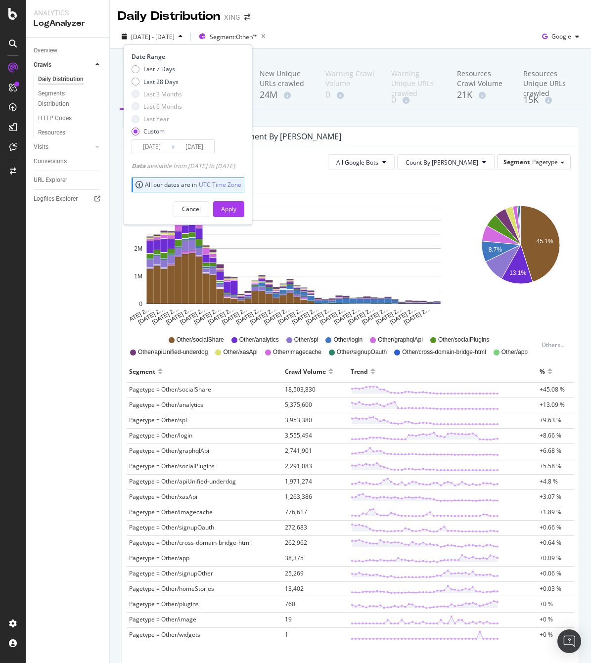
click at [150, 147] on input "[DATE]" at bounding box center [152, 147] width 40 height 14
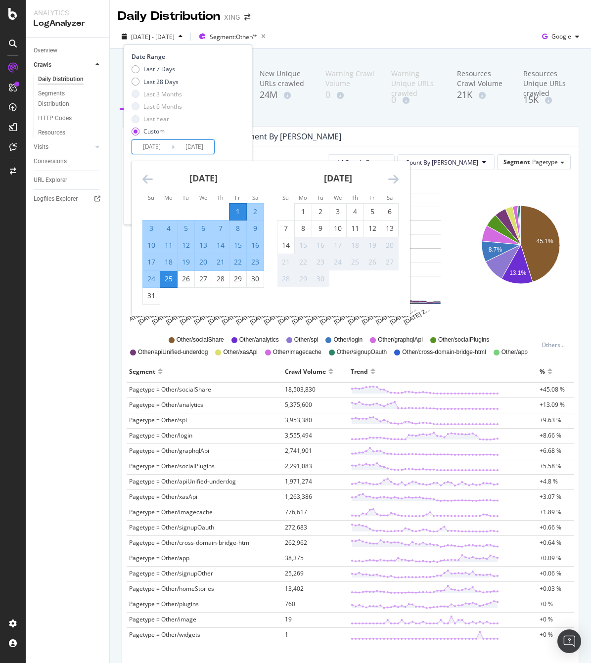
click at [235, 211] on div "1" at bounding box center [237, 212] width 17 height 10
click at [168, 279] on div "25" at bounding box center [168, 279] width 17 height 10
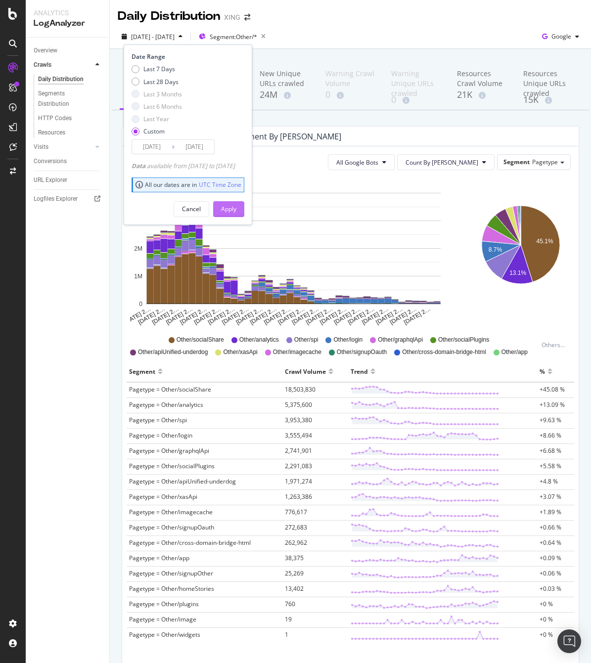
click at [236, 202] on div "Apply" at bounding box center [228, 209] width 15 height 15
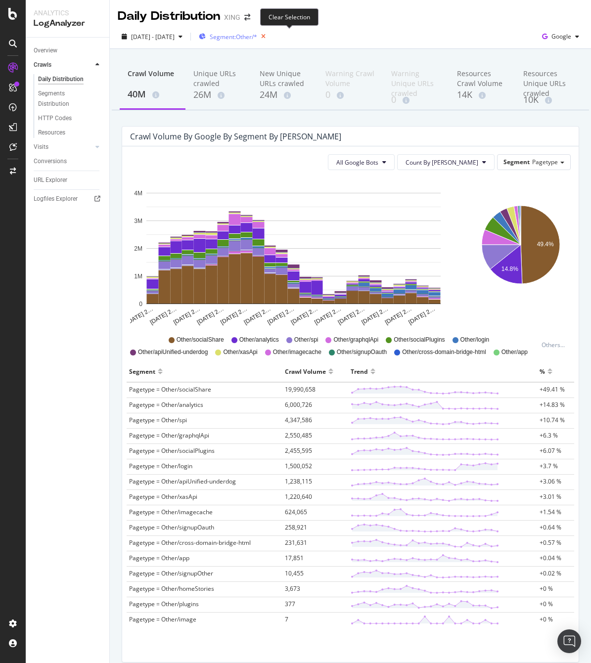
click at [269, 35] on icon "button" at bounding box center [263, 37] width 12 height 14
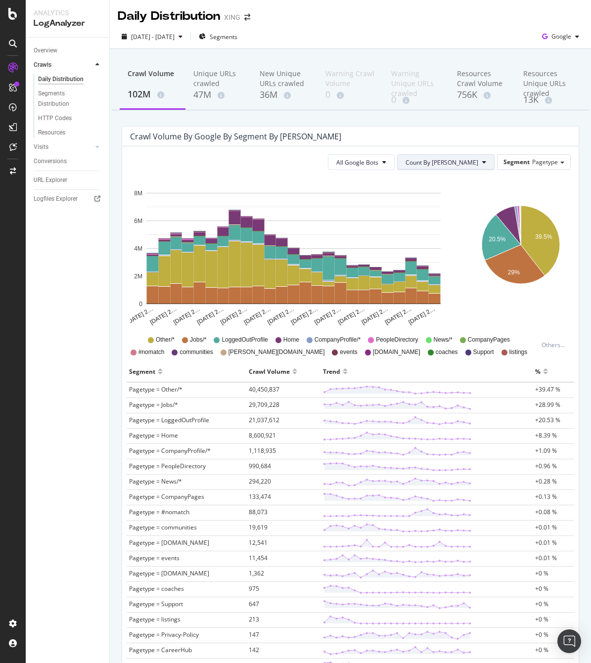
click at [482, 159] on icon at bounding box center [484, 162] width 4 height 6
click at [455, 200] on span "Cumulated" at bounding box center [471, 200] width 75 height 9
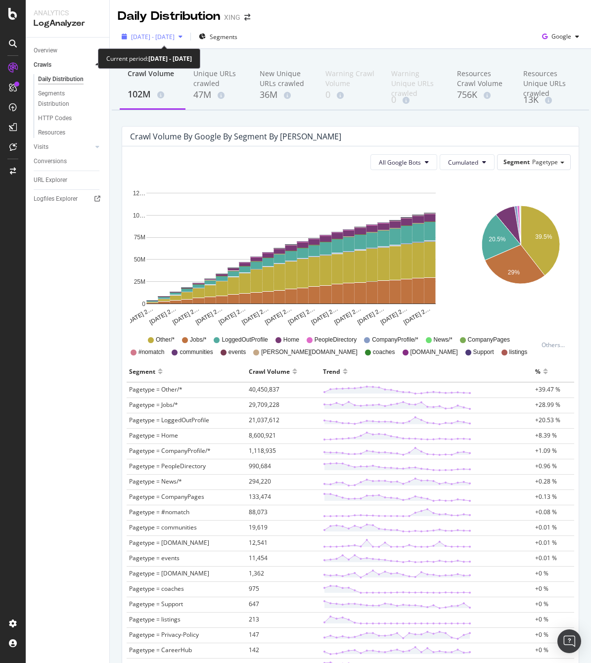
click at [174, 34] on span "[DATE] - [DATE]" at bounding box center [152, 37] width 43 height 8
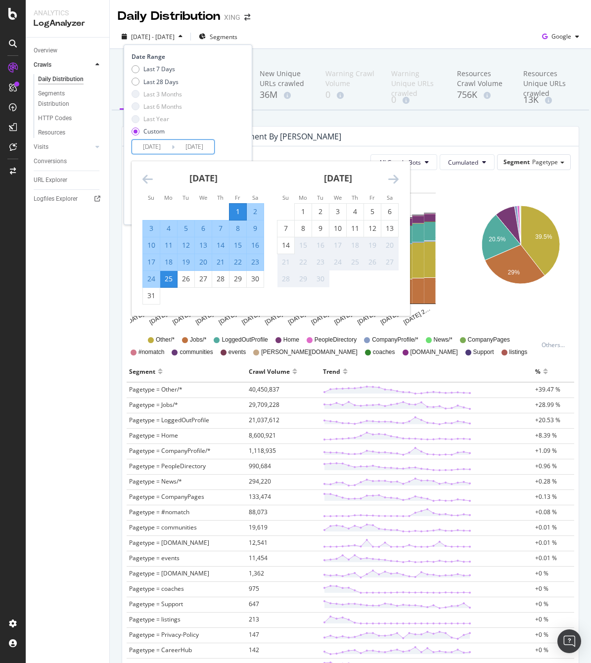
click at [158, 145] on input "[DATE]" at bounding box center [152, 147] width 40 height 14
click at [240, 210] on div "1" at bounding box center [237, 212] width 17 height 10
click at [389, 231] on div "13" at bounding box center [389, 228] width 17 height 10
type input "[DATE]"
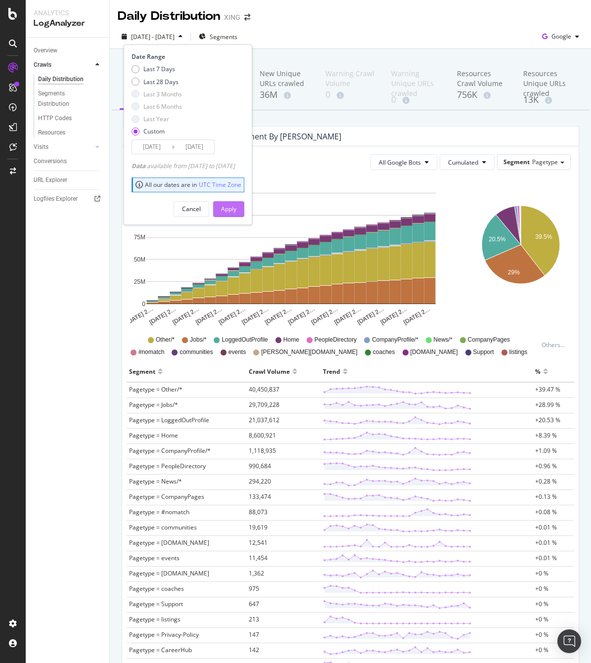
click at [236, 205] on div "Apply" at bounding box center [228, 209] width 15 height 8
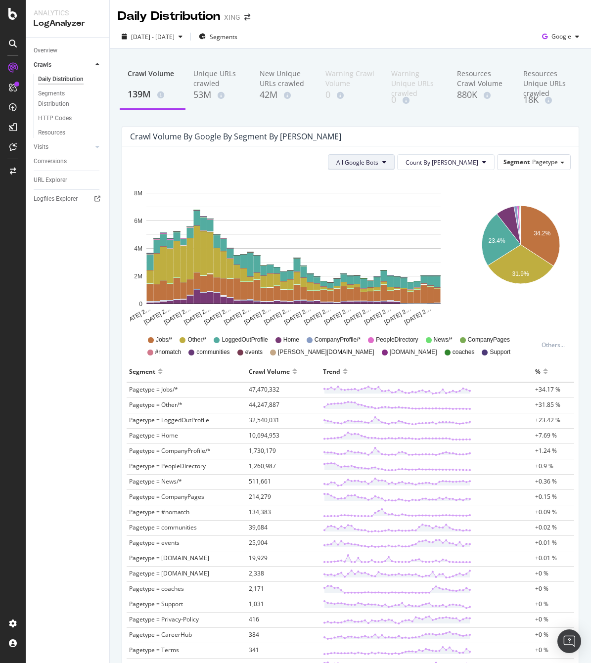
click at [378, 158] on span "All Google Bots" at bounding box center [357, 162] width 42 height 8
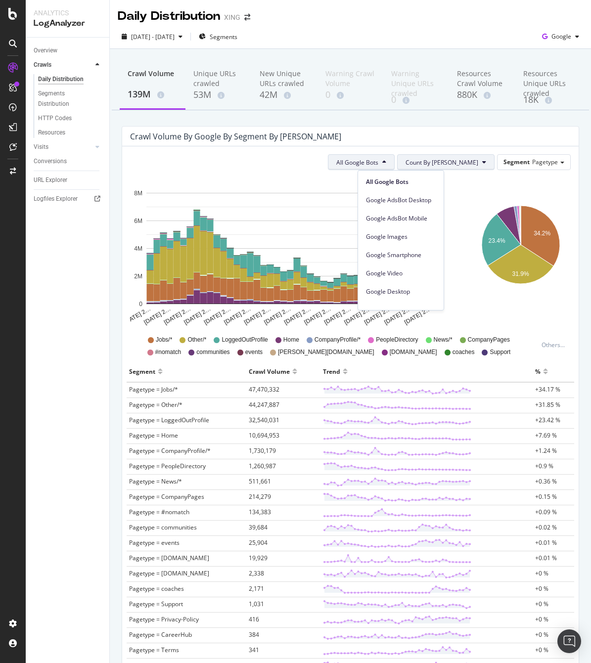
click at [449, 160] on span "Count By [PERSON_NAME]" at bounding box center [441, 162] width 73 height 8
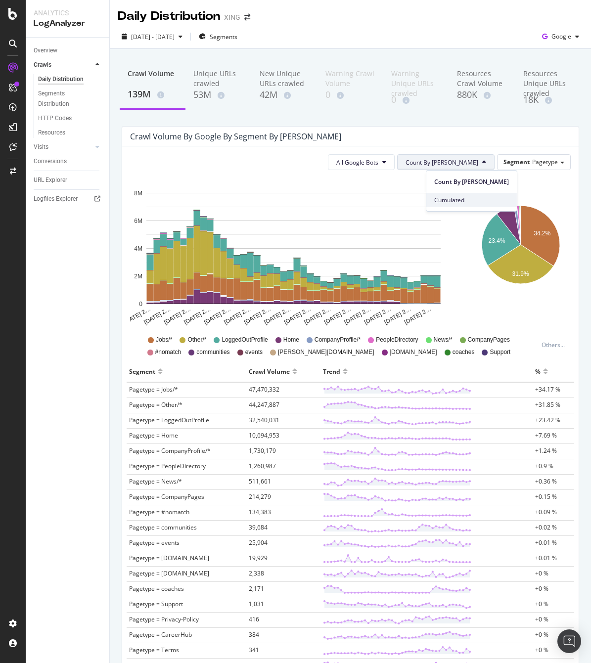
click at [448, 200] on span "Cumulated" at bounding box center [471, 200] width 75 height 9
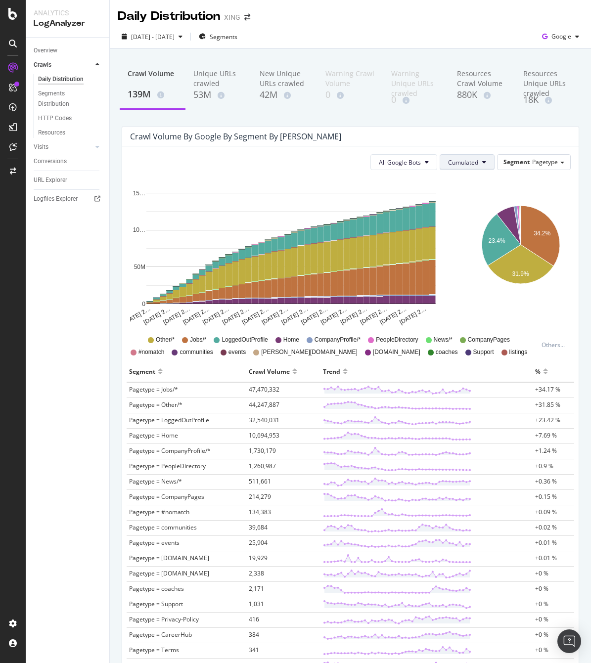
click at [466, 161] on span "Cumulated" at bounding box center [463, 162] width 30 height 8
click at [460, 183] on span "Count By [PERSON_NAME]" at bounding box center [477, 181] width 73 height 9
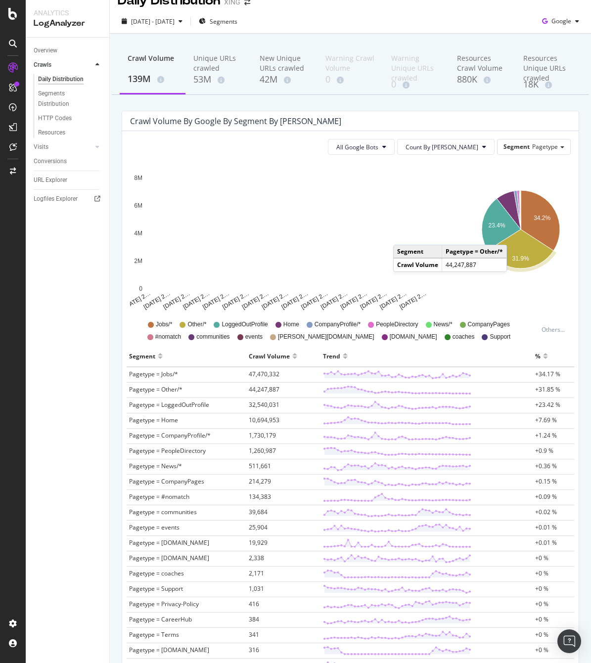
scroll to position [14, 0]
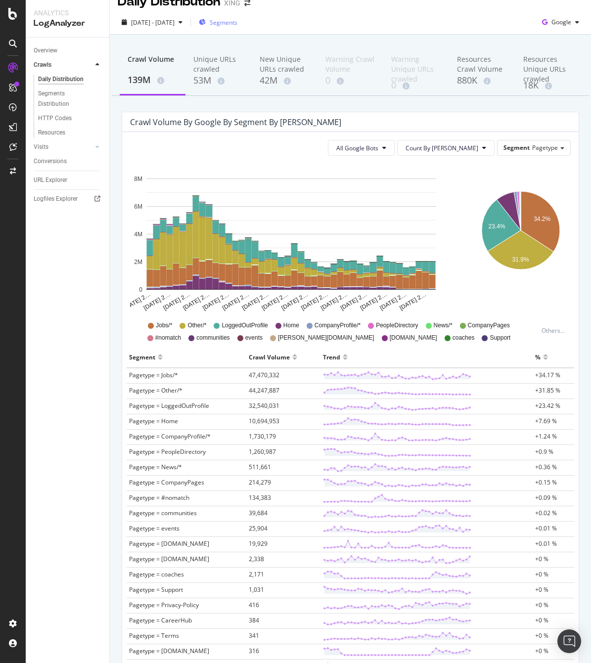
click at [237, 23] on span "Segments" at bounding box center [224, 22] width 28 height 8
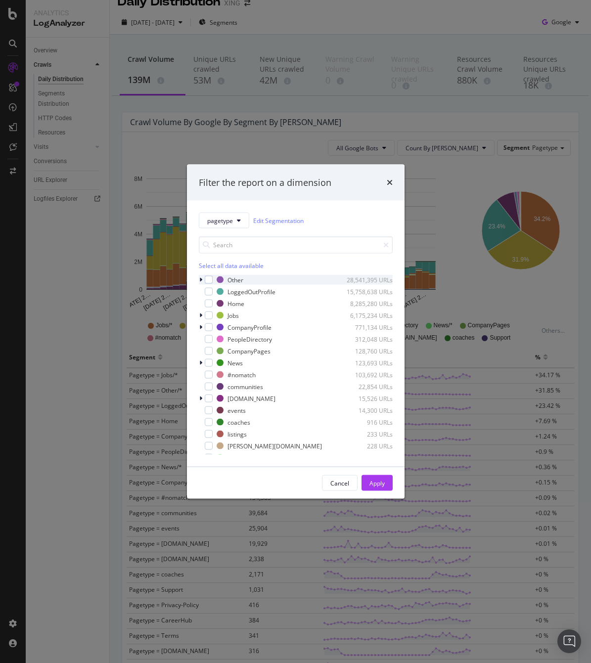
click at [212, 279] on div "Other 28,541,395 URLs" at bounding box center [296, 280] width 194 height 10
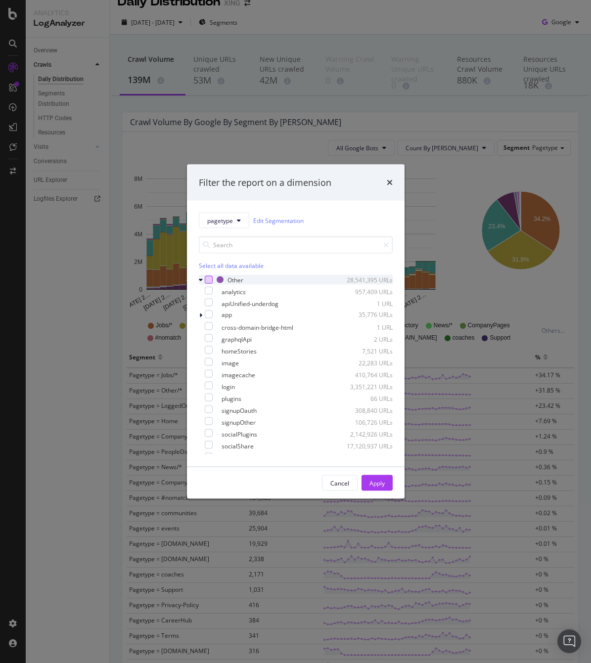
click at [211, 280] on div "modal" at bounding box center [209, 280] width 8 height 8
click at [379, 475] on div "Apply" at bounding box center [376, 482] width 15 height 15
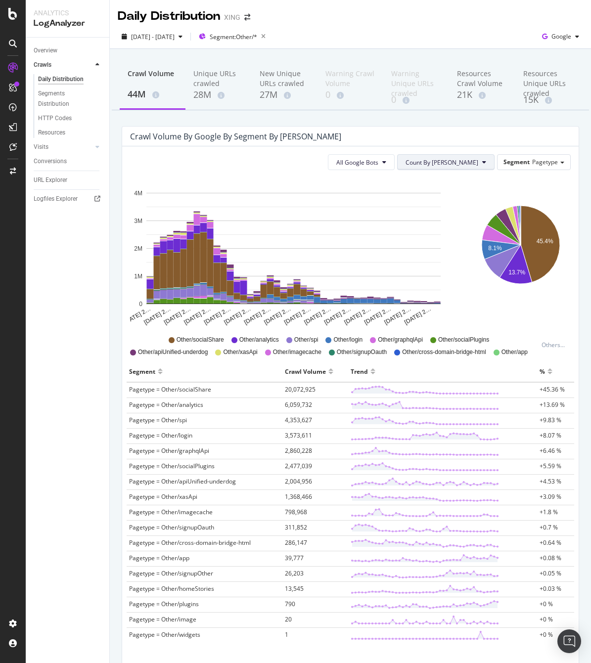
click at [463, 158] on span "Count By [PERSON_NAME]" at bounding box center [441, 162] width 73 height 8
click at [456, 199] on span "Cumulated" at bounding box center [471, 200] width 75 height 9
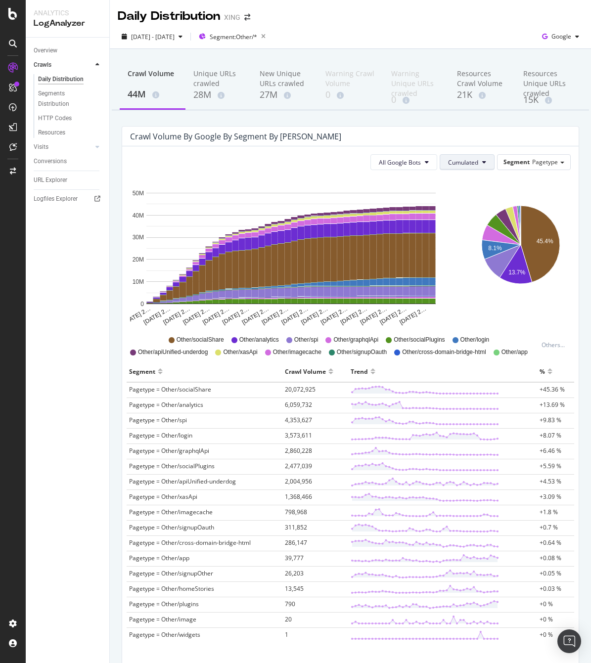
click at [466, 155] on button "Cumulated" at bounding box center [466, 162] width 55 height 16
click at [461, 180] on span "Count By [PERSON_NAME]" at bounding box center [477, 181] width 73 height 9
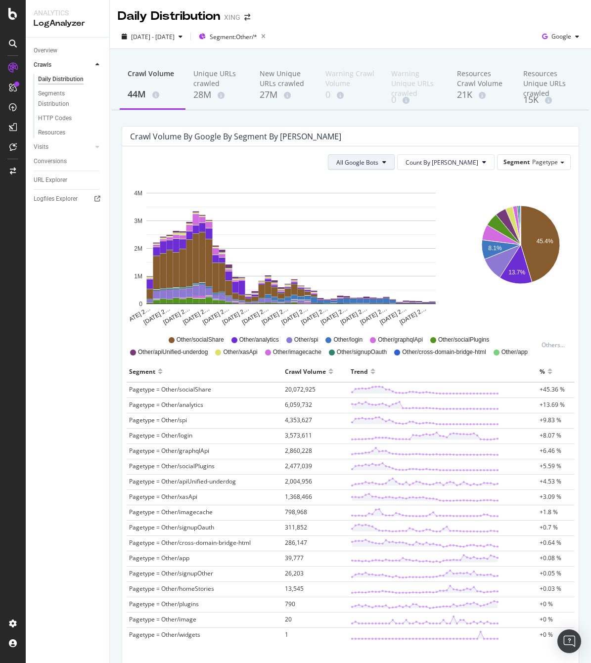
click at [378, 158] on span "All Google Bots" at bounding box center [357, 162] width 42 height 8
click at [415, 132] on div "Crawl Volume by google by Segment by [PERSON_NAME]" at bounding box center [343, 136] width 426 height 10
click at [269, 35] on icon "button" at bounding box center [263, 37] width 12 height 14
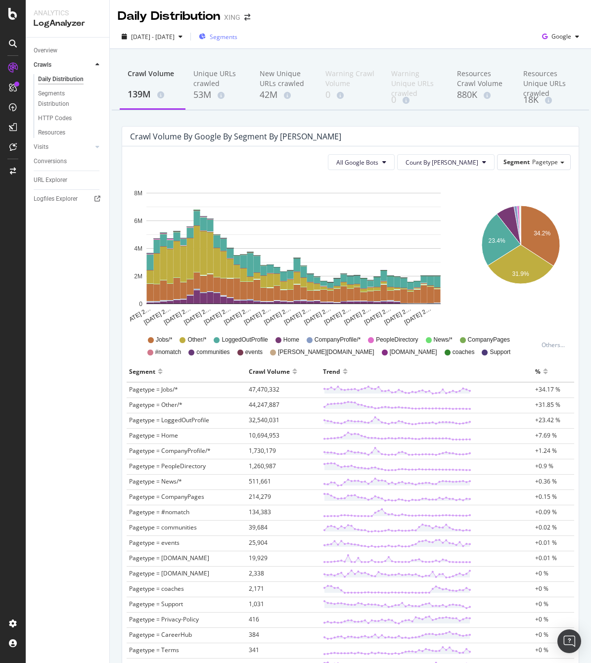
click at [550, 132] on div "Crawl Volume by google by Segment by [PERSON_NAME]" at bounding box center [350, 137] width 456 height 20
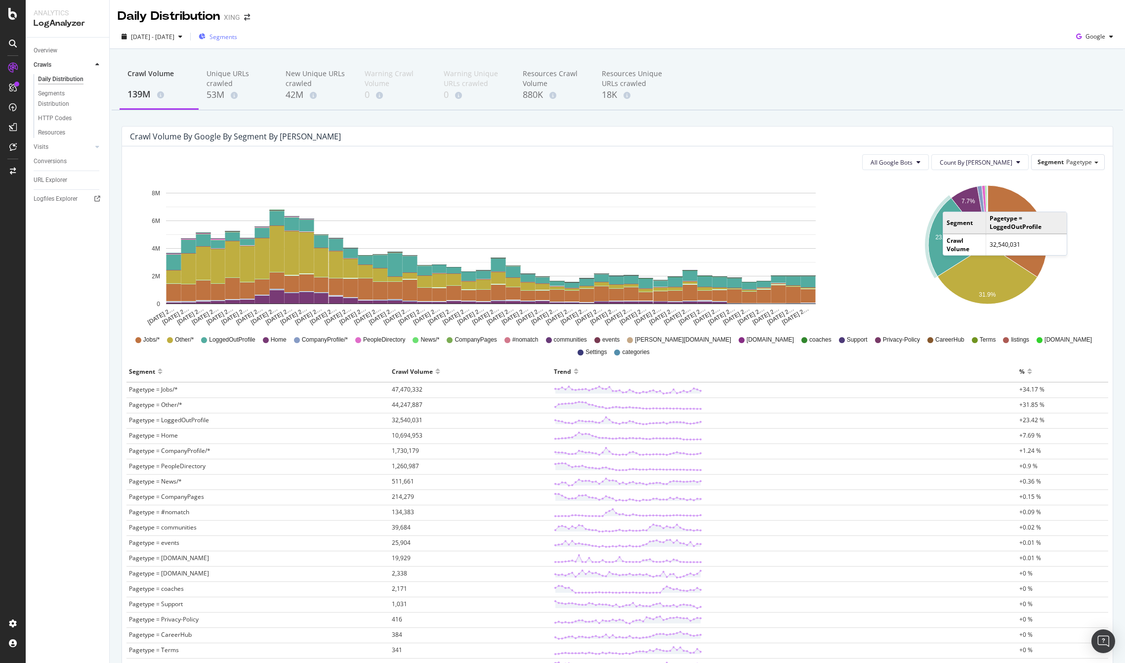
click at [590, 146] on div "All Google Bots Count By Day Segment Pagetype Hold CMD (⌘) while clicking to fi…" at bounding box center [617, 449] width 991 height 607
click at [590, 279] on icon "A chart." at bounding box center [988, 274] width 100 height 59
